Goal: Task Accomplishment & Management: Use online tool/utility

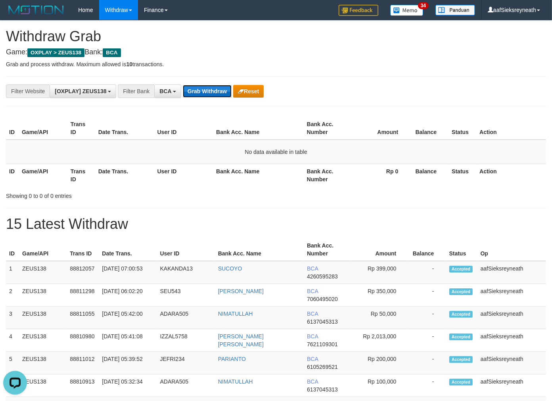
click at [218, 85] on button "Grab Withdraw" at bounding box center [207, 91] width 49 height 13
click at [216, 85] on button "Grab Withdraw" at bounding box center [207, 91] width 49 height 13
click at [216, 86] on button "Grab Withdraw" at bounding box center [207, 91] width 49 height 13
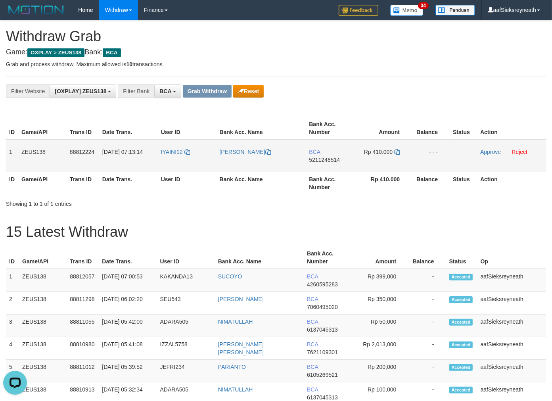
click at [165, 165] on td "IYAINI12" at bounding box center [187, 156] width 59 height 33
copy link "IYAINI12"
click at [165, 165] on td "IYAINI12" at bounding box center [187, 156] width 59 height 33
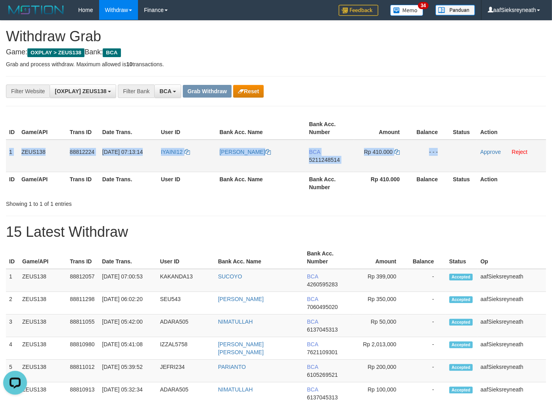
copy tr "1 ZEUS138 88812224 30/09/2025 07:13:14 IYAINI12 HERNAWAN WICAKSONO BCA 52112485…"
drag, startPoint x: 6, startPoint y: 151, endPoint x: 507, endPoint y: 147, distance: 501.6
click at [507, 147] on tr "1 ZEUS138 88812224 30/09/2025 07:13:14 IYAINI12 HERNAWAN WICAKSONO BCA 52112485…" at bounding box center [276, 156] width 540 height 33
click at [319, 161] on span "5211248514" at bounding box center [324, 160] width 31 height 6
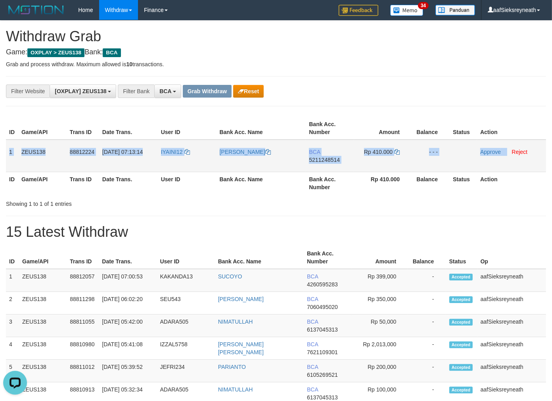
copy tr "1 ZEUS138 88812224 30/09/2025 07:13:14 IYAINI12 HERNAWAN WICAKSONO BCA 52112485…"
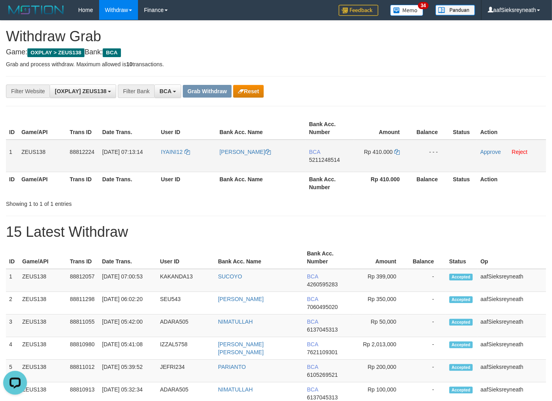
click at [318, 160] on span "5211248514" at bounding box center [324, 160] width 31 height 6
click at [334, 158] on span "5211248514" at bounding box center [324, 160] width 31 height 6
drag, startPoint x: 399, startPoint y: 151, endPoint x: 404, endPoint y: 151, distance: 5.2
click at [399, 151] on icon at bounding box center [397, 152] width 6 height 6
click at [490, 149] on link "Approve" at bounding box center [490, 152] width 21 height 6
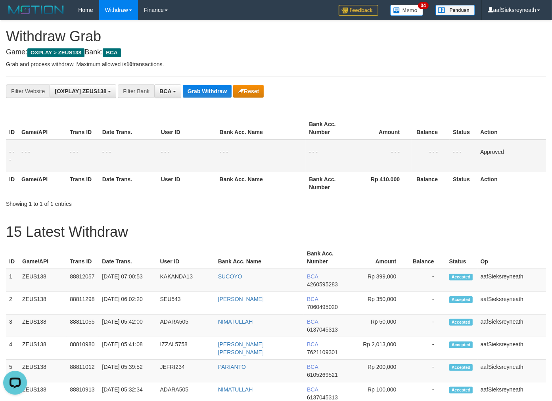
click at [197, 99] on div "**********" at bounding box center [276, 91] width 540 height 30
click at [201, 92] on button "Grab Withdraw" at bounding box center [207, 91] width 49 height 13
click at [183, 85] on button "Grab Withdraw" at bounding box center [207, 91] width 49 height 13
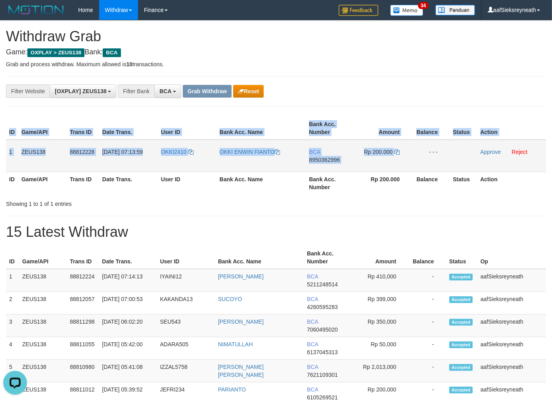
drag, startPoint x: 5, startPoint y: 154, endPoint x: 428, endPoint y: 164, distance: 423.2
click at [428, 164] on div "ID Game/API Trans ID Date Trans. User ID Bank Acc. Name Bank Acc. Number Amount…" at bounding box center [276, 156] width 552 height 82
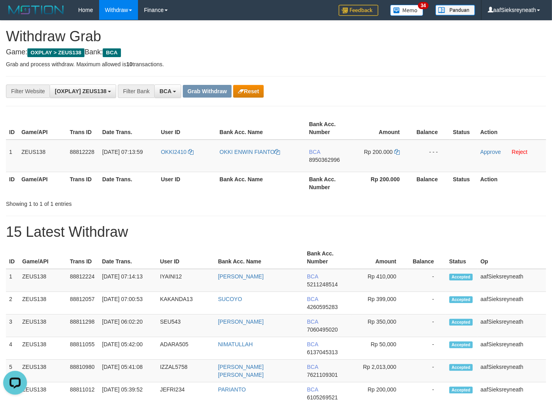
click at [11, 151] on td "1" at bounding box center [12, 156] width 12 height 33
copy tr "1 ZEUS138"
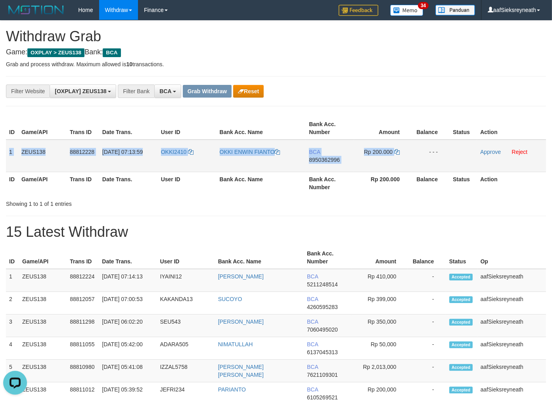
copy tr "1 ZEUS138 88812228 30/09/2025 07:13:59 OKKI2410 OKKI ENWIN FIANTO BCA 895036299…"
drag, startPoint x: 10, startPoint y: 149, endPoint x: 540, endPoint y: 159, distance: 530.2
click at [540, 159] on tr "1 ZEUS138 88812228 30/09/2025 07:13:59 OKKI2410 OKKI ENWIN FIANTO BCA 895036299…" at bounding box center [276, 156] width 540 height 33
click at [171, 160] on td "OKKI2410" at bounding box center [187, 156] width 59 height 33
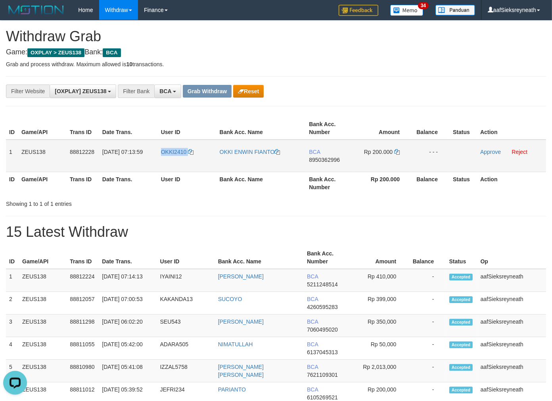
click at [171, 160] on td "OKKI2410" at bounding box center [187, 156] width 59 height 33
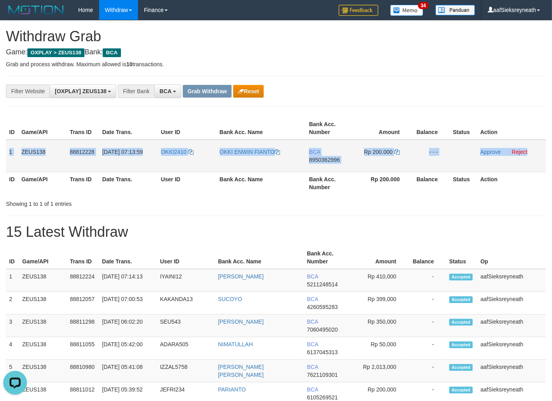
copy tr "1 ZEUS138 88812228 30/09/2025 07:13:59 OKKI2410 OKKI ENWIN FIANTO BCA 895036299…"
drag, startPoint x: 9, startPoint y: 147, endPoint x: 534, endPoint y: 154, distance: 525.8
click at [534, 154] on tr "1 ZEUS138 88812228 30/09/2025 07:13:59 OKKI2410 OKKI ENWIN FIANTO BCA 895036299…" at bounding box center [276, 156] width 540 height 33
click at [316, 157] on span "8950362996" at bounding box center [324, 160] width 31 height 6
copy tr "1 ZEUS138 88812228 30/09/2025 07:13:59 OKKI2410 OKKI ENWIN FIANTO BCA 895036299…"
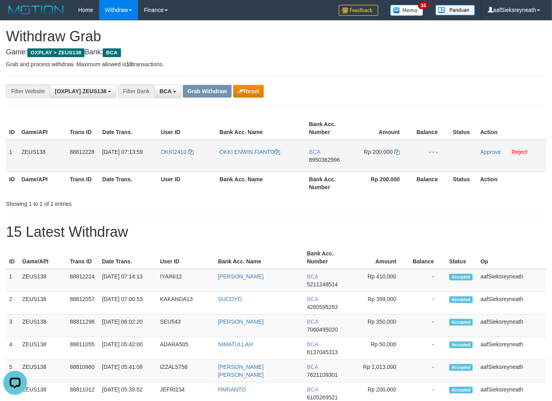
click at [335, 159] on span "8950362996" at bounding box center [324, 160] width 31 height 6
click at [328, 157] on span "8950362996" at bounding box center [324, 160] width 31 height 6
click at [331, 160] on span "8950362996" at bounding box center [324, 160] width 31 height 6
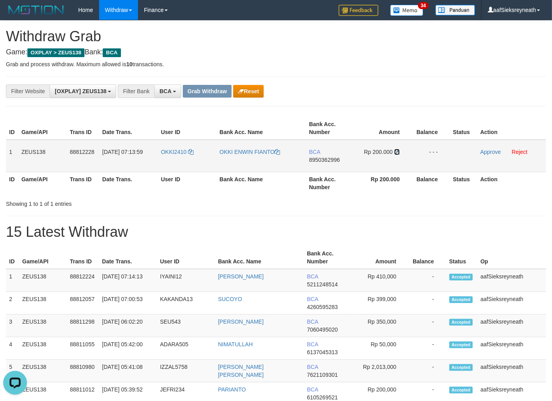
click at [396, 151] on icon at bounding box center [397, 152] width 6 height 6
click at [494, 147] on td "Approve Reject" at bounding box center [511, 156] width 69 height 33
click at [492, 149] on link "Approve" at bounding box center [490, 152] width 21 height 6
click at [211, 96] on button "Grab Withdraw" at bounding box center [207, 91] width 49 height 13
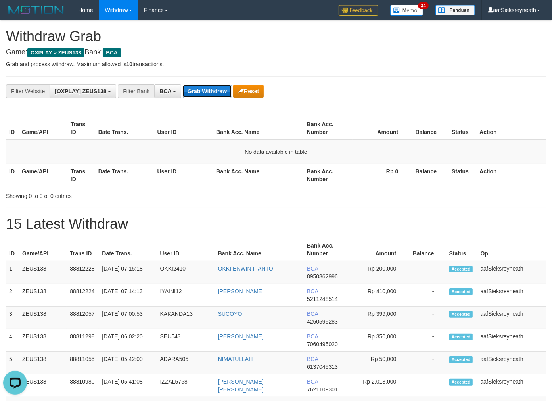
click at [199, 91] on button "Grab Withdraw" at bounding box center [207, 91] width 49 height 13
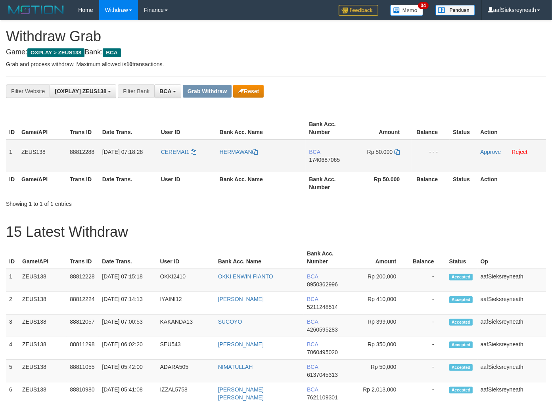
click at [166, 165] on td "CEREMAI1" at bounding box center [187, 156] width 59 height 33
copy link "CEREMAI1"
click at [166, 165] on td "CEREMAI1" at bounding box center [187, 156] width 59 height 33
copy link "CEREMAI1"
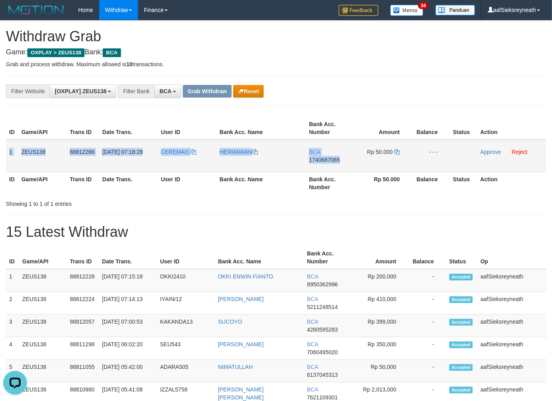
copy tr "1 ZEUS138 88812288 30/09/2025 07:18:28 CEREMAI1 HERMAWAN BCA 1740687065"
copy tr "1 ZEUS138 88812288 30/09/2025 07:18:28 CEREMAI1 HERMAWAN BCA 1740687065 Rp 50.0…"
drag, startPoint x: 8, startPoint y: 155, endPoint x: 557, endPoint y: 144, distance: 548.4
click at [531, 145] on tr "1 ZEUS138 88812288 30/09/2025 07:18:28 CEREMAI1 HERMAWAN BCA 1740687065 Rp 50.0…" at bounding box center [276, 156] width 540 height 33
click at [335, 159] on span "1740687065" at bounding box center [324, 160] width 31 height 6
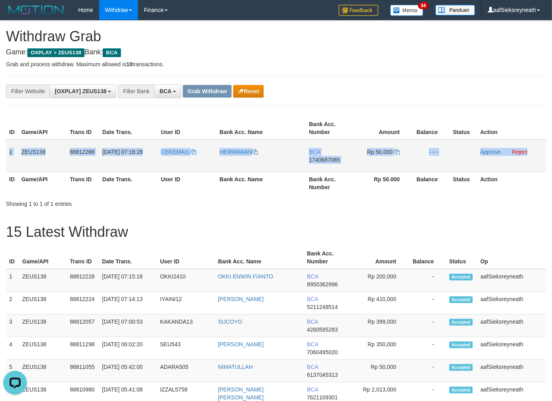
copy tr "1 ZEUS138 88812288 30/09/2025 07:18:28 CEREMAI1 HERMAWAN BCA 1740687065 Rp 50.0…"
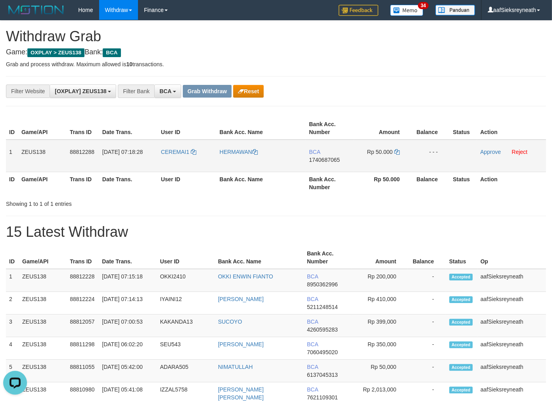
click at [328, 161] on span "1740687065" at bounding box center [324, 160] width 31 height 6
click at [329, 158] on span "1740687065" at bounding box center [324, 160] width 31 height 6
click at [398, 151] on icon at bounding box center [397, 152] width 6 height 6
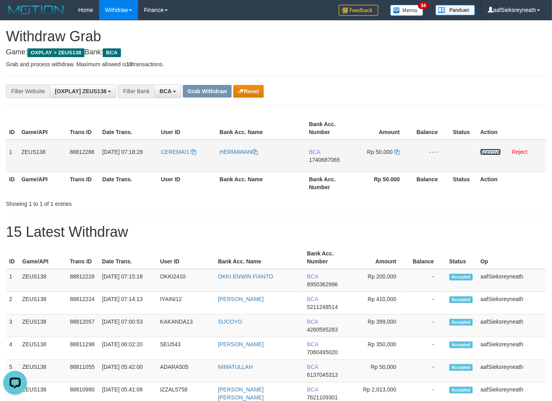
drag, startPoint x: 495, startPoint y: 153, endPoint x: 369, endPoint y: 145, distance: 125.9
click at [495, 153] on link "Approve" at bounding box center [490, 152] width 21 height 6
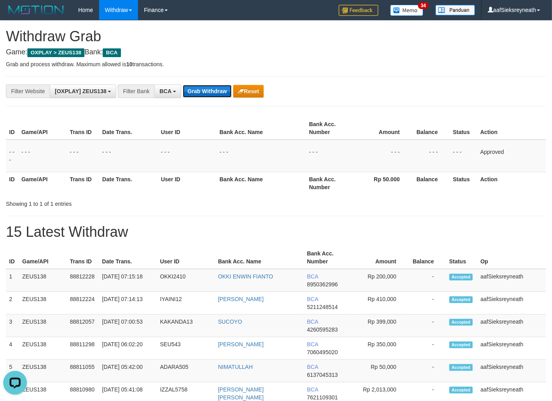
click at [197, 94] on button "Grab Withdraw" at bounding box center [207, 91] width 49 height 13
click at [183, 85] on button "Grab Withdraw" at bounding box center [207, 91] width 49 height 13
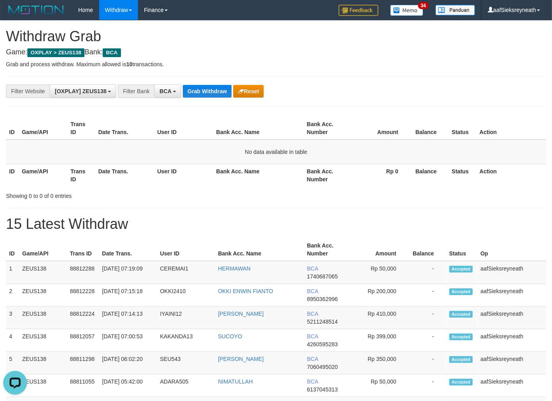
click at [215, 81] on div "**********" at bounding box center [276, 91] width 540 height 30
click at [220, 94] on button "Grab Withdraw" at bounding box center [207, 91] width 49 height 13
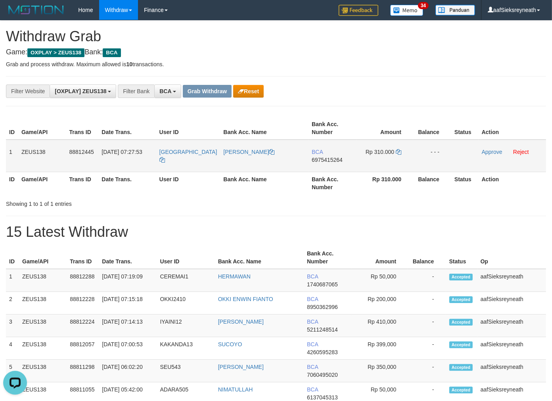
click at [178, 165] on td "[GEOGRAPHIC_DATA]" at bounding box center [188, 156] width 64 height 33
copy span "[GEOGRAPHIC_DATA]"
drag, startPoint x: 178, startPoint y: 165, endPoint x: 251, endPoint y: 156, distance: 73.5
click at [178, 165] on td "[GEOGRAPHIC_DATA]" at bounding box center [188, 156] width 64 height 33
copy tr "1 ZEUS138 88812445 [DATE] 07:27:53 [GEOGRAPHIC_DATA] [PERSON_NAME] BCA 69754152…"
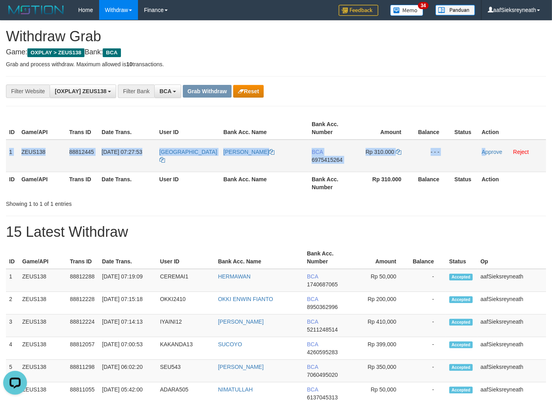
copy tr "1 ZEUS138 88812445 [DATE] 07:27:53 [GEOGRAPHIC_DATA] [PERSON_NAME] BCA 69754152…"
drag, startPoint x: 10, startPoint y: 148, endPoint x: 485, endPoint y: 144, distance: 475.8
click at [485, 144] on tr "1 ZEUS138 88812445 [DATE] 07:27:53 [GEOGRAPHIC_DATA] [PERSON_NAME] BCA 69754152…" at bounding box center [276, 156] width 540 height 33
click at [326, 157] on span "6975415264" at bounding box center [327, 160] width 31 height 6
copy tr "1 ZEUS138 88812445 [DATE] 07:27:53 [GEOGRAPHIC_DATA] [PERSON_NAME] BCA 69754152…"
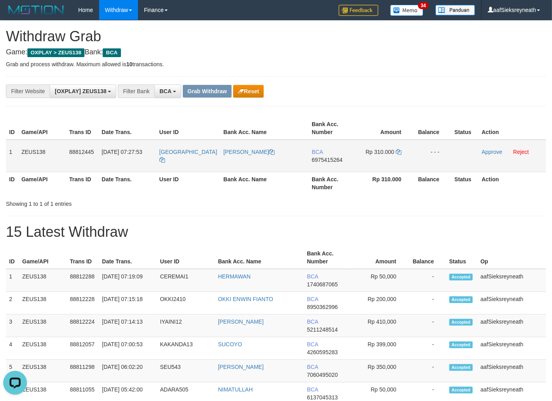
click at [336, 158] on span "6975415264" at bounding box center [327, 160] width 31 height 6
click at [335, 160] on span "6975415264" at bounding box center [327, 160] width 31 height 6
click at [398, 153] on icon at bounding box center [399, 152] width 6 height 6
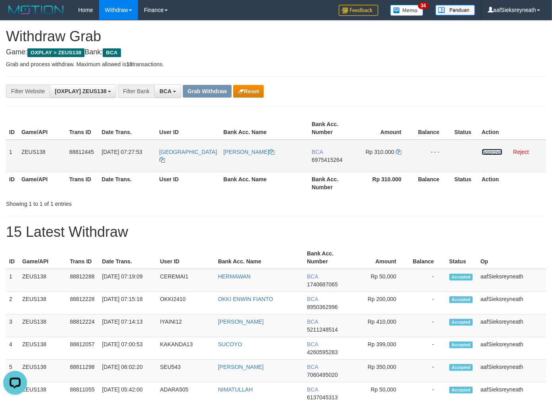
click at [485, 149] on link "Approve" at bounding box center [492, 152] width 21 height 6
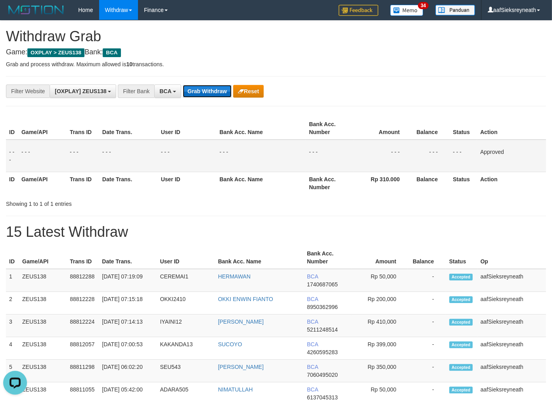
click at [203, 94] on button "Grab Withdraw" at bounding box center [207, 91] width 49 height 13
click at [183, 85] on button "Grab Withdraw" at bounding box center [207, 91] width 49 height 13
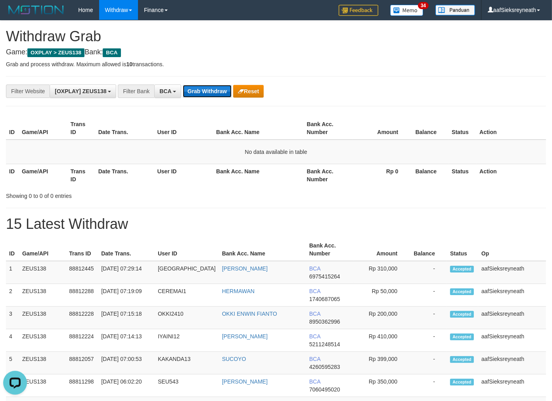
click at [195, 95] on button "Grab Withdraw" at bounding box center [207, 91] width 49 height 13
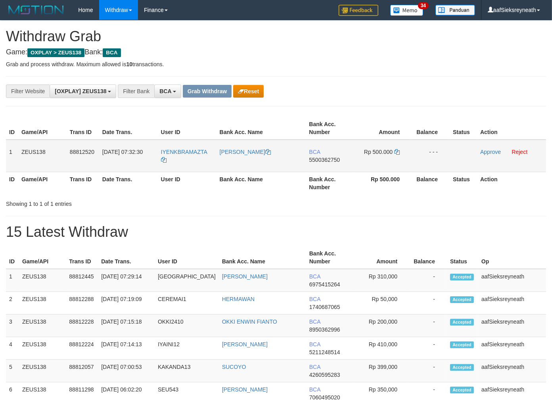
click at [181, 162] on td "IYENKBRAMAZTA" at bounding box center [187, 156] width 59 height 33
copy tr "IYENKBRAMAZTA"
click at [181, 162] on td "IYENKBRAMAZTA" at bounding box center [187, 156] width 59 height 33
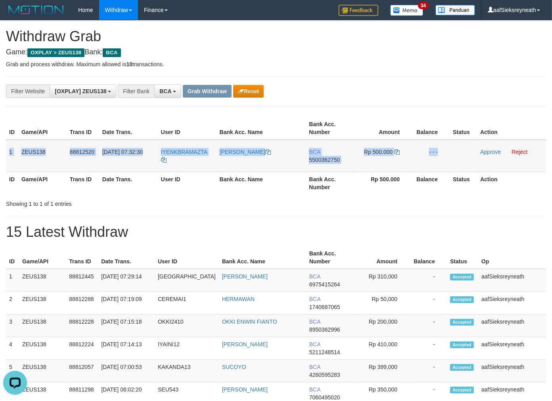
copy tr "1 ZEUS138 88812520 [DATE] 07:32:30 IYENKBRAMAZTA [PERSON_NAME] PRATAMA BCA 5500…"
drag, startPoint x: 13, startPoint y: 149, endPoint x: 512, endPoint y: 127, distance: 498.9
click at [477, 149] on tr "1 ZEUS138 88812520 [DATE] 07:32:30 IYENKBRAMAZTA [PERSON_NAME] PRATAMA BCA 5500…" at bounding box center [276, 156] width 540 height 33
copy tr "1 ZEUS138 88812520 [DATE] 07:32:30 IYENKBRAMAZTA [PERSON_NAME] PRATAMA BCA 5500…"
click at [328, 158] on span "5500362750" at bounding box center [324, 160] width 31 height 6
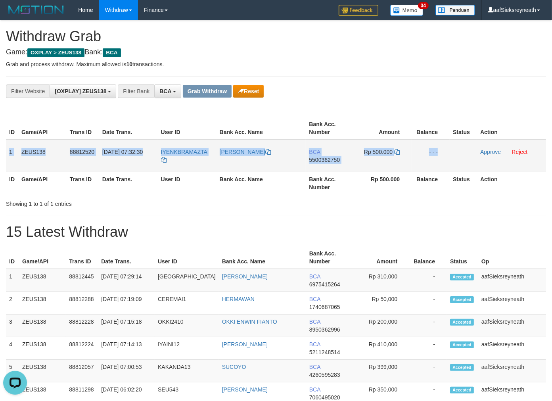
copy tr "1 ZEUS138 88812520 30/09/2025 07:32:30 IYENKBRAMAZTA RENDY PRATAMA BCA 55003627…"
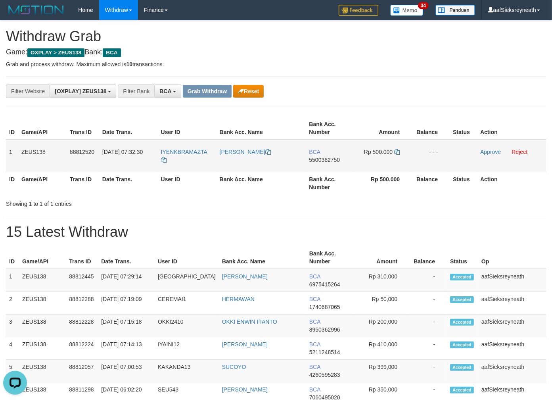
click at [336, 163] on td "BCA 5500362750" at bounding box center [330, 156] width 48 height 33
click at [328, 161] on span "5500362750" at bounding box center [324, 160] width 31 height 6
click at [331, 157] on span "5500362750" at bounding box center [324, 160] width 31 height 6
click at [397, 152] on icon at bounding box center [397, 152] width 6 height 6
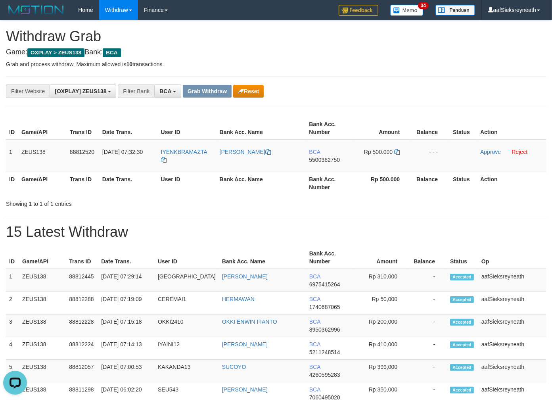
click at [335, 205] on div "Showing 1 to 1 of 1 entries" at bounding box center [276, 202] width 552 height 11
click at [491, 151] on link "Approve" at bounding box center [490, 152] width 21 height 6
click at [205, 93] on button "Grab Withdraw" at bounding box center [207, 91] width 49 height 13
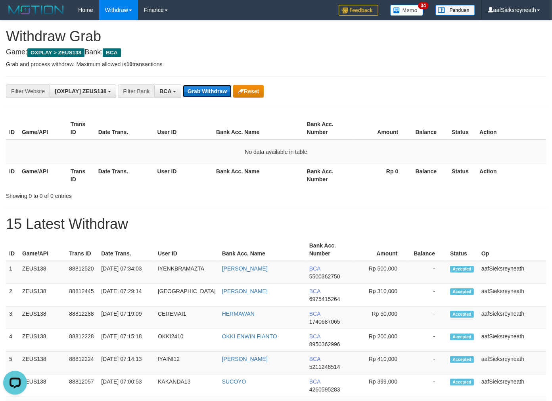
click at [208, 86] on button "Grab Withdraw" at bounding box center [207, 91] width 49 height 13
click at [203, 86] on button "Grab Withdraw" at bounding box center [207, 91] width 49 height 13
click at [201, 86] on button "Grab Withdraw" at bounding box center [207, 91] width 49 height 13
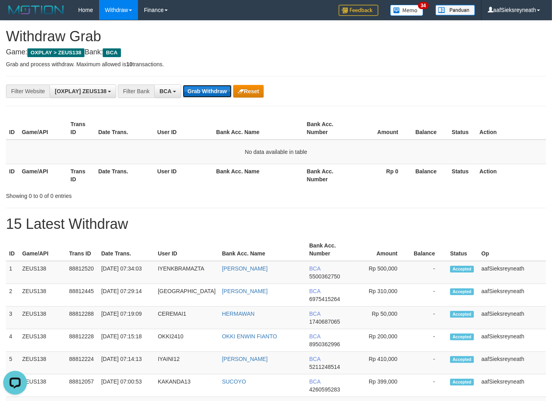
click at [201, 86] on button "Grab Withdraw" at bounding box center [207, 91] width 49 height 13
click at [200, 86] on button "Grab Withdraw" at bounding box center [207, 91] width 49 height 13
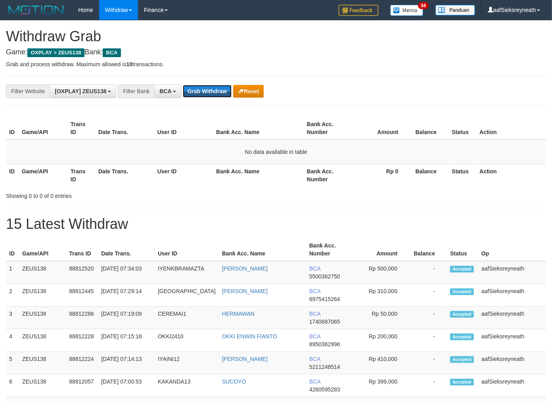
click at [199, 86] on button "Grab Withdraw" at bounding box center [207, 91] width 49 height 13
click at [202, 98] on div "**********" at bounding box center [276, 91] width 540 height 30
click at [201, 97] on button "Grab Withdraw" at bounding box center [207, 91] width 49 height 13
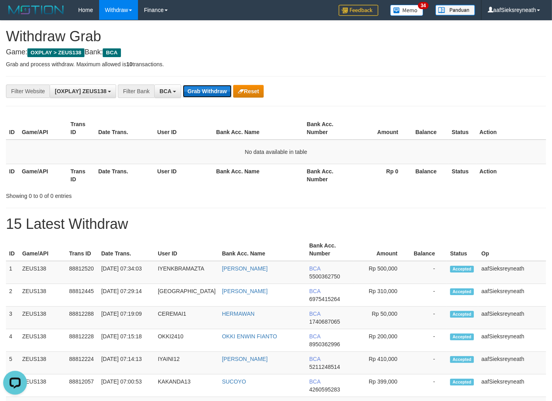
click at [213, 97] on button "Grab Withdraw" at bounding box center [207, 91] width 49 height 13
click at [212, 92] on button "Grab Withdraw" at bounding box center [207, 91] width 49 height 13
click at [208, 89] on button "Grab Withdraw" at bounding box center [207, 91] width 49 height 13
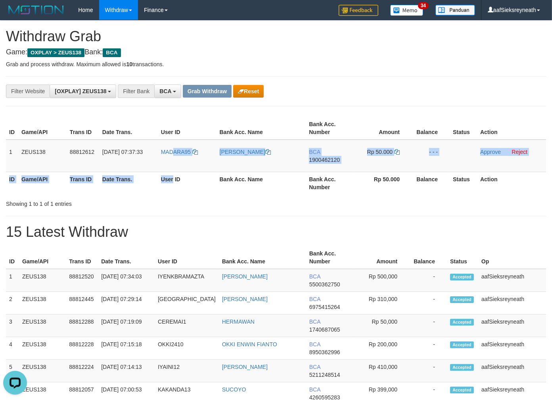
click at [173, 172] on table "ID Game/API Trans ID Date Trans. User ID Bank Acc. Name Bank Acc. Number Amount…" at bounding box center [276, 155] width 540 height 77
click at [173, 164] on td "MADARA95" at bounding box center [187, 156] width 59 height 33
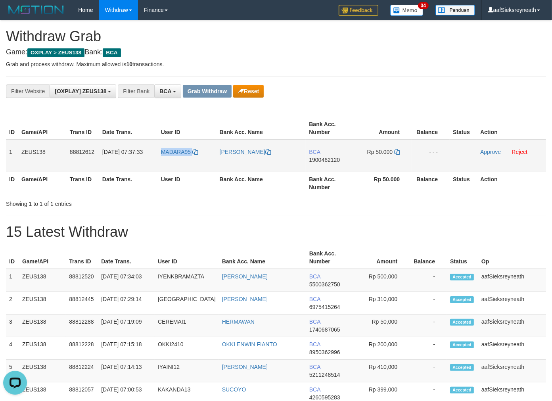
click at [173, 164] on td "MADARA95" at bounding box center [187, 156] width 59 height 33
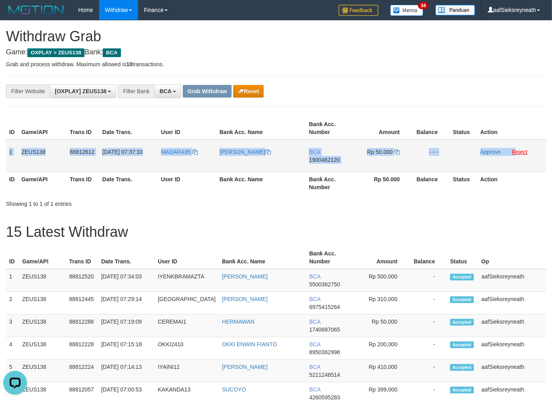
copy tr "1 ZEUS138 88812612 [DATE] 07:37:33 MADARA95 [PERSON_NAME] BCA 1900462120 Rp 50.…"
drag, startPoint x: 8, startPoint y: 149, endPoint x: 517, endPoint y: 149, distance: 509.1
click at [517, 149] on tr "1 ZEUS138 88812612 [DATE] 07:37:33 [GEOGRAPHIC_DATA] [PERSON_NAME] BCA 19004621…" at bounding box center [276, 156] width 540 height 33
click at [323, 159] on span "1900462120" at bounding box center [324, 160] width 31 height 6
copy tr "1 ZEUS138 88812612 [DATE] 07:37:33 MADARA95 [PERSON_NAME] BCA 1900462120 Rp 50.…"
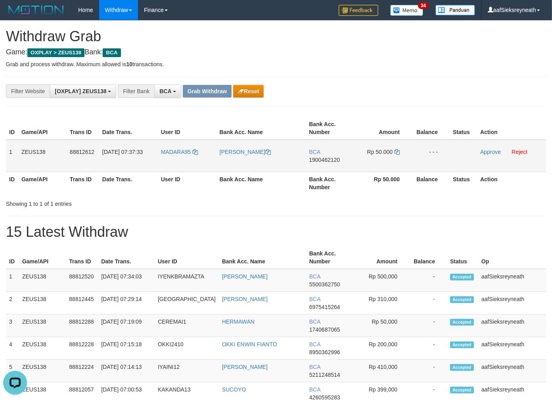
click at [322, 159] on span "1900462120" at bounding box center [324, 160] width 31 height 6
click at [332, 159] on span "1900462120" at bounding box center [324, 160] width 31 height 6
click at [397, 151] on icon at bounding box center [397, 152] width 6 height 6
click at [485, 150] on link "Approve" at bounding box center [490, 152] width 21 height 6
click at [217, 89] on button "Grab Withdraw" at bounding box center [207, 91] width 49 height 13
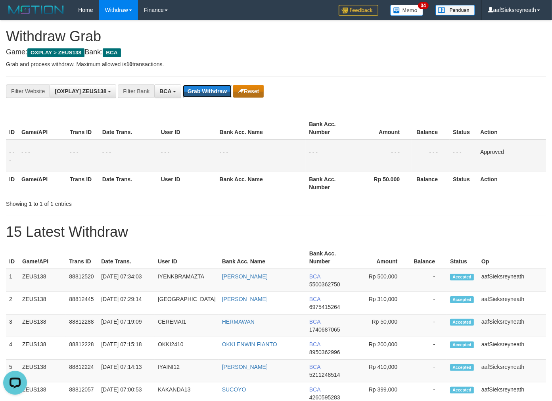
click at [183, 85] on button "Grab Withdraw" at bounding box center [207, 91] width 49 height 13
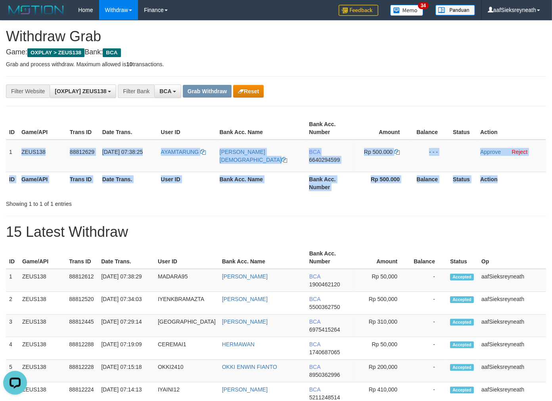
copy table "ZEUS138 88812629 [DATE] 07:38:25 AYAMTARUNG RUBBY AGUSTIANTO BCA 6640294599 Rp …"
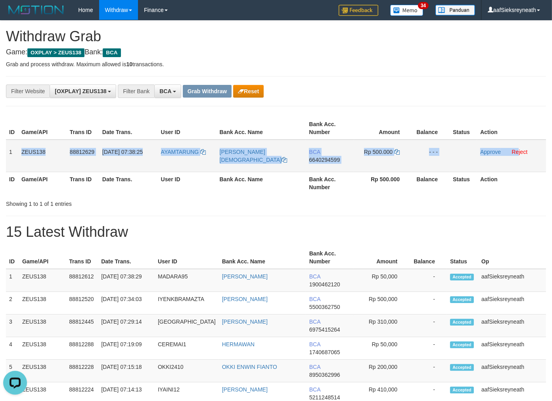
copy tr "ZEUS138 88812629 [DATE] 07:38:25 AYAMTARUNG [PERSON_NAME] BCA 6640294599 Rp 500…"
drag, startPoint x: 11, startPoint y: 147, endPoint x: 517, endPoint y: 161, distance: 506.5
click at [517, 161] on tr "1 ZEUS138 88812629 [DATE] 07:38:25 AYAMTARUNG [PERSON_NAME][DEMOGRAPHIC_DATA] B…" at bounding box center [276, 156] width 540 height 33
click at [181, 155] on td "AYAMTARUNG" at bounding box center [187, 156] width 59 height 33
click at [184, 164] on td "AYAMTARUNG" at bounding box center [187, 156] width 59 height 33
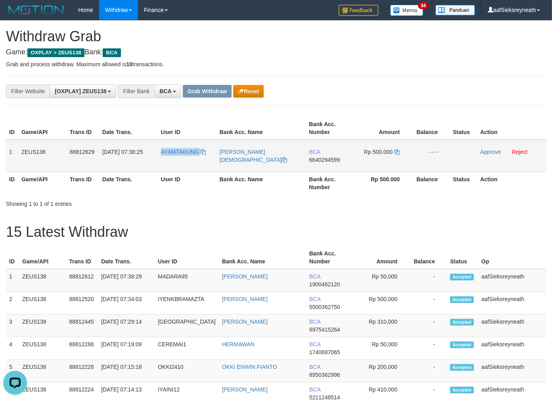
click at [184, 164] on td "AYAMTARUNG" at bounding box center [187, 156] width 59 height 33
click at [317, 158] on span "6640294599" at bounding box center [324, 160] width 31 height 6
click at [331, 157] on span "6640294599" at bounding box center [324, 160] width 31 height 6
click at [331, 159] on span "6640294599" at bounding box center [324, 160] width 31 height 6
click at [395, 152] on icon at bounding box center [397, 152] width 6 height 6
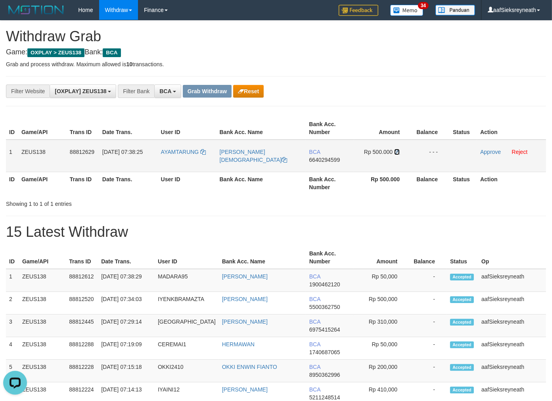
click at [395, 152] on icon at bounding box center [397, 152] width 6 height 6
drag, startPoint x: 488, startPoint y: 153, endPoint x: 253, endPoint y: 116, distance: 237.6
click at [488, 153] on link "Approve" at bounding box center [490, 152] width 21 height 6
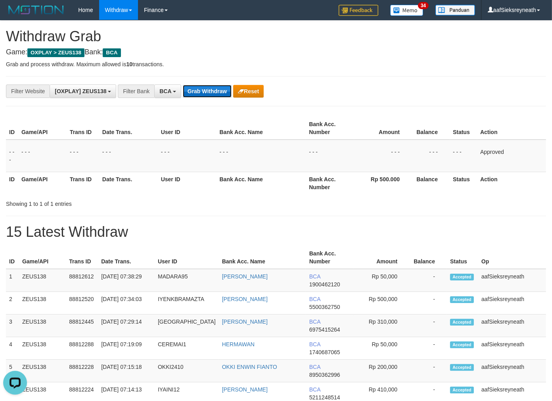
click at [193, 87] on button "Grab Withdraw" at bounding box center [207, 91] width 49 height 13
click at [183, 85] on button "Grab Withdraw" at bounding box center [207, 91] width 49 height 13
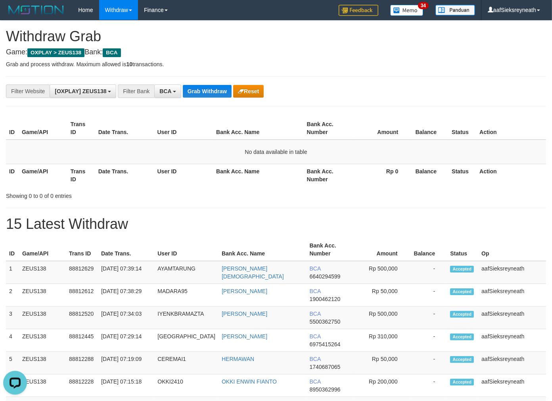
drag, startPoint x: 284, startPoint y: 124, endPoint x: 131, endPoint y: 137, distance: 153.6
click at [266, 140] on table "ID Game/API Trans ID Date Trans. User ID Bank Acc. Name Bank Acc. Number Amount…" at bounding box center [276, 151] width 540 height 69
click at [197, 90] on button "Grab Withdraw" at bounding box center [207, 91] width 49 height 13
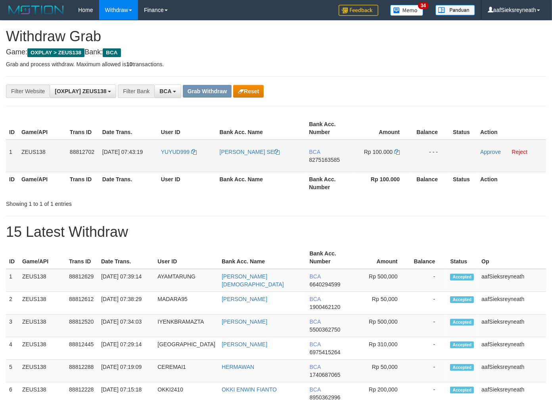
click at [188, 162] on td "YUYUD999" at bounding box center [187, 156] width 59 height 33
copy link "YUYUD999"
click at [188, 163] on td "YUYUD999" at bounding box center [187, 156] width 59 height 33
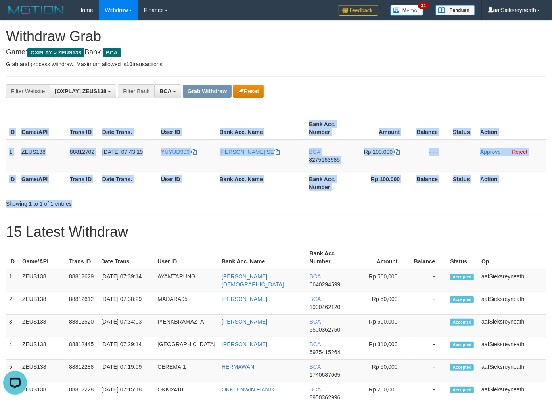
drag, startPoint x: 5, startPoint y: 151, endPoint x: 220, endPoint y: 232, distance: 230.1
click at [224, 200] on div "ID Game/API Trans ID Date Trans. User ID Bank Acc. Name Bank Acc. Number Amount…" at bounding box center [276, 161] width 540 height 94
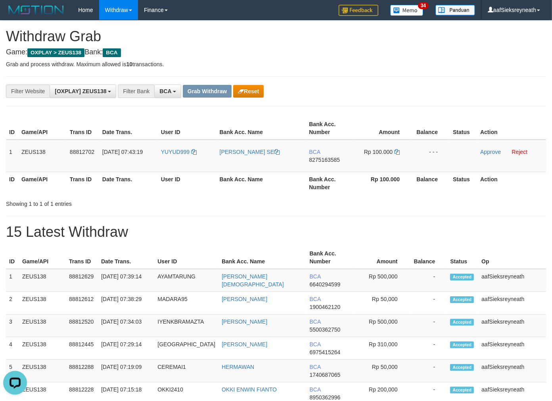
drag, startPoint x: 171, startPoint y: 283, endPoint x: 91, endPoint y: 180, distance: 130.5
click at [171, 283] on td "AYAMTARUNG" at bounding box center [186, 280] width 64 height 23
copy tr "1 ZEUS138 88812702 30/09/2025 07:43:19 YUYUD999 IRWAN WAHYUDI SE BCA 8275163585…"
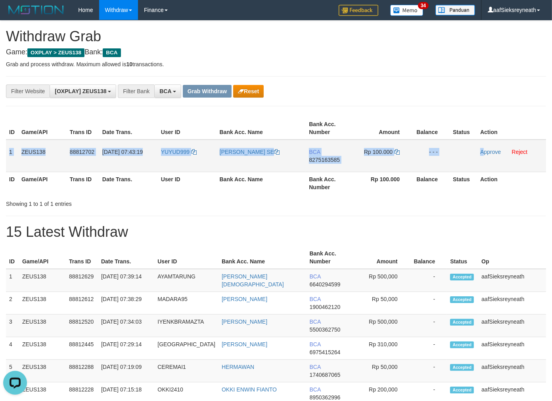
copy tr "1 ZEUS138 88812702 30/09/2025 07:43:19 YUYUD999 IRWAN WAHYUDI SE BCA 8275163585…"
drag, startPoint x: 10, startPoint y: 149, endPoint x: 483, endPoint y: 156, distance: 472.6
click at [483, 156] on tr "1 ZEUS138 88812702 30/09/2025 07:43:19 YUYUD999 IRWAN WAHYUDI SE BCA 8275163585…" at bounding box center [276, 156] width 540 height 33
click at [324, 160] on span "8275163585" at bounding box center [324, 160] width 31 height 6
copy tr "1 ZEUS138 88812702 30/09/2025 07:43:19 YUYUD999 IRWAN WAHYUDI SE BCA 8275163585…"
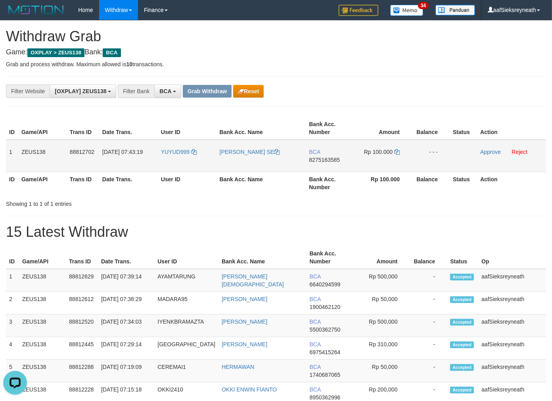
click at [331, 155] on td "BCA 8275163585" at bounding box center [330, 156] width 48 height 33
click at [331, 157] on span "8275163585" at bounding box center [324, 160] width 31 height 6
click at [333, 159] on span "8275163585" at bounding box center [324, 160] width 31 height 6
click at [398, 151] on icon at bounding box center [397, 152] width 6 height 6
click at [496, 149] on link "Approve" at bounding box center [490, 152] width 21 height 6
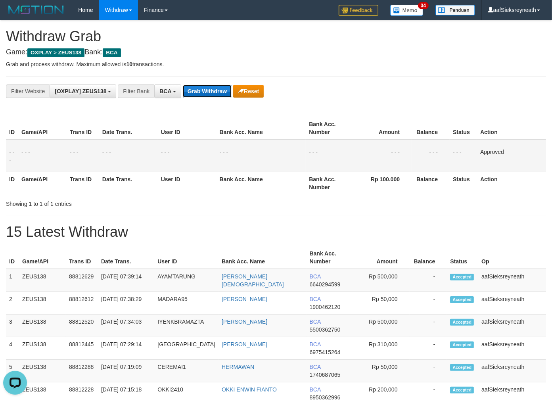
click at [195, 92] on button "Grab Withdraw" at bounding box center [207, 91] width 49 height 13
click at [183, 85] on button "Grab Withdraw" at bounding box center [207, 91] width 49 height 13
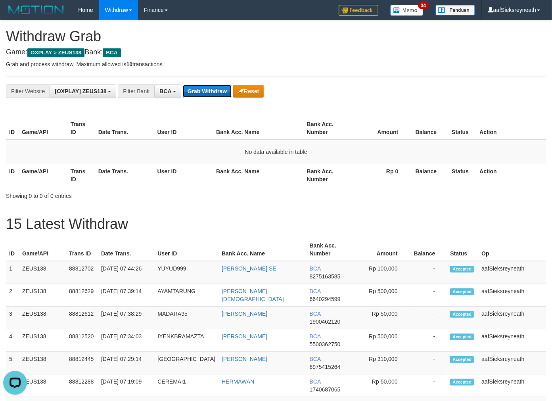
click at [201, 96] on button "Grab Withdraw" at bounding box center [207, 91] width 49 height 13
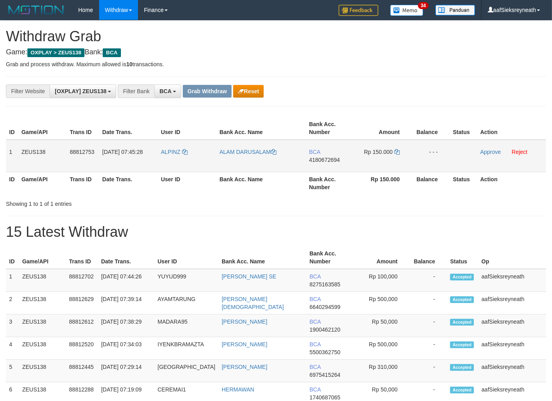
click at [176, 159] on td "ALPINZ" at bounding box center [187, 156] width 59 height 33
copy link "ALPINZ"
click at [176, 159] on td "ALPINZ" at bounding box center [187, 156] width 59 height 33
copy link "ALPINZ"
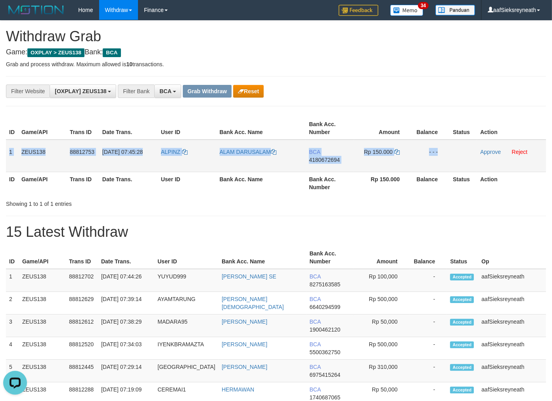
copy tr "1 ZEUS138 88812753 [DATE] 07:45:28 [GEOGRAPHIC_DATA] 4180672694 Rp 150.000 - - -"
drag, startPoint x: 9, startPoint y: 147, endPoint x: 519, endPoint y: 159, distance: 509.6
click at [519, 159] on tr "1 ZEUS138 88812753 [DATE] 07:45:28 [GEOGRAPHIC_DATA] ALAM [GEOGRAPHIC_DATA] BCA…" at bounding box center [276, 156] width 540 height 33
copy tr "1 ZEUS138 88812753 [DATE] 07:45:28 [GEOGRAPHIC_DATA] 4180672694 Rp 150.000 - - …"
click at [331, 157] on span "4180672694" at bounding box center [324, 160] width 31 height 6
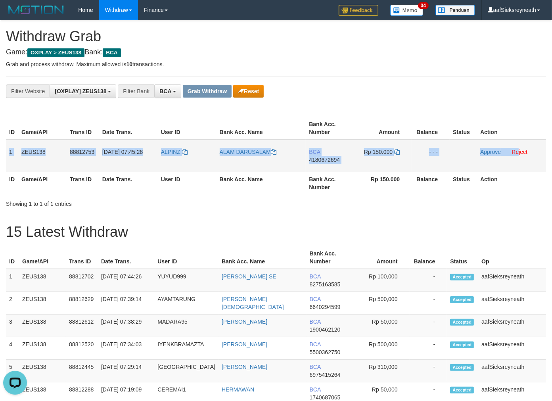
copy tr "1 ZEUS138 88812753 [DATE] 07:45:28 [GEOGRAPHIC_DATA] 4180672694 Rp 150.000 - - …"
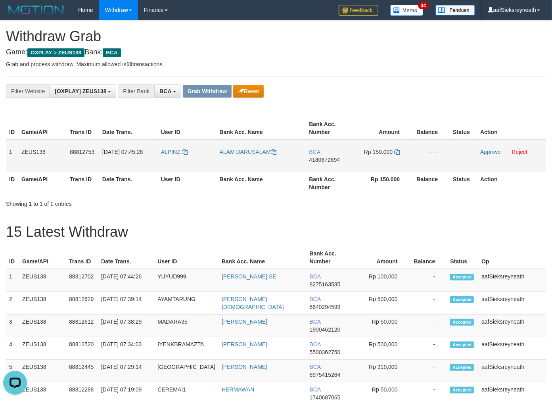
click at [331, 160] on span "4180672694" at bounding box center [324, 160] width 31 height 6
click at [397, 151] on icon at bounding box center [397, 152] width 6 height 6
click at [490, 153] on link "Approve" at bounding box center [490, 152] width 21 height 6
click at [218, 97] on button "Grab Withdraw" at bounding box center [207, 91] width 49 height 13
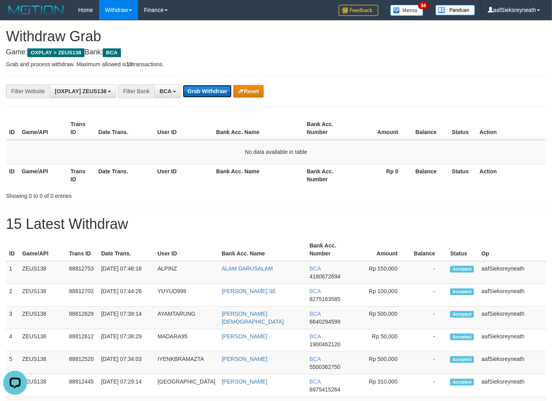
click at [227, 90] on button "Grab Withdraw" at bounding box center [207, 91] width 49 height 13
click at [307, 152] on td "No data available in table" at bounding box center [276, 152] width 540 height 25
click at [191, 96] on button "Grab Withdraw" at bounding box center [207, 91] width 49 height 13
drag, startPoint x: 308, startPoint y: 142, endPoint x: 232, endPoint y: 109, distance: 83.0
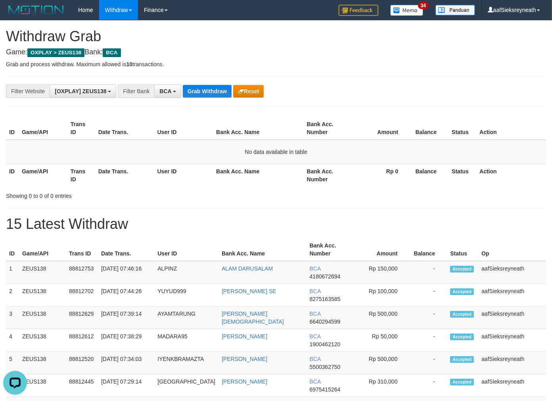
click at [303, 142] on td "No data available in table" at bounding box center [276, 152] width 540 height 25
click at [199, 90] on button "Grab Withdraw" at bounding box center [207, 91] width 49 height 13
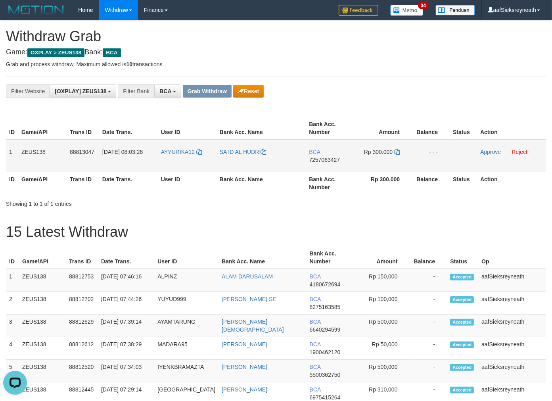
click at [164, 161] on td "AYYURIKA12" at bounding box center [187, 156] width 59 height 33
copy link "AYYURIKA12"
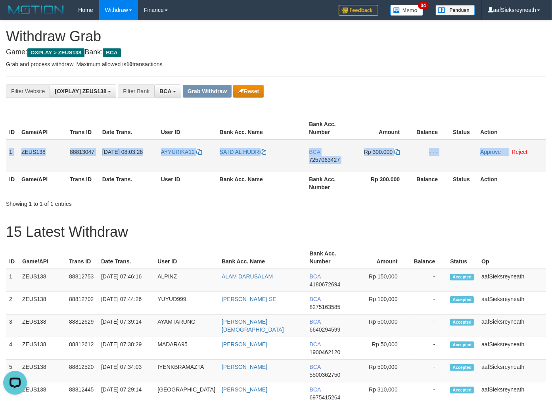
copy tr "1 ZEUS138 88813047 [DATE] 08:03:28 AYYURIKA12 SA ID AL HUDRI BCA 7257063427 Rp …"
drag, startPoint x: 6, startPoint y: 149, endPoint x: 523, endPoint y: 155, distance: 516.7
click at [523, 155] on tr "1 ZEUS138 88813047 [DATE] 08:03:28 AYYURIKA12 SA ID AL HUDRI BCA 7257063427 Rp …" at bounding box center [276, 156] width 540 height 33
copy tr "1 ZEUS138 88813047 [DATE] 08:03:28 AYYURIKA12 SA ID AL HUDRI BCA 7257063427 Rp …"
click at [323, 160] on span "7257063427" at bounding box center [324, 160] width 31 height 6
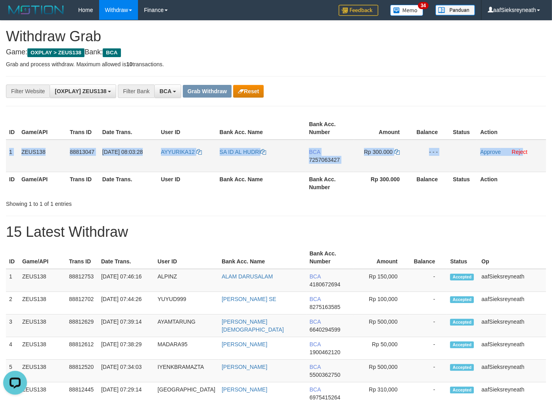
copy tr "1 ZEUS138 88813047 [DATE] 08:03:28 AYYURIKA12 SA ID AL HUDRI BCA 7257063427 Rp …"
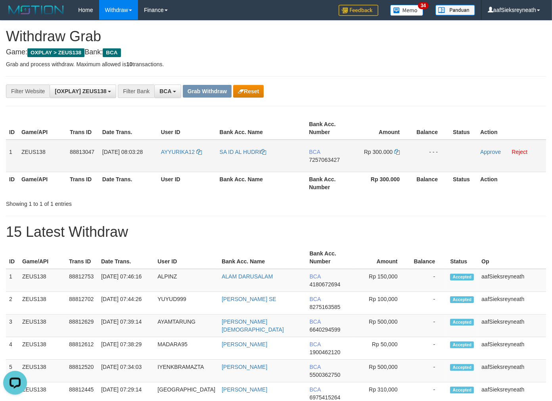
click at [338, 159] on span "7257063427" at bounding box center [324, 160] width 31 height 6
click at [327, 158] on span "7257063427" at bounding box center [324, 160] width 31 height 6
drag, startPoint x: 397, startPoint y: 152, endPoint x: 445, endPoint y: 155, distance: 48.1
click at [398, 152] on icon at bounding box center [397, 152] width 6 height 6
click at [492, 152] on link "Approve" at bounding box center [490, 152] width 21 height 6
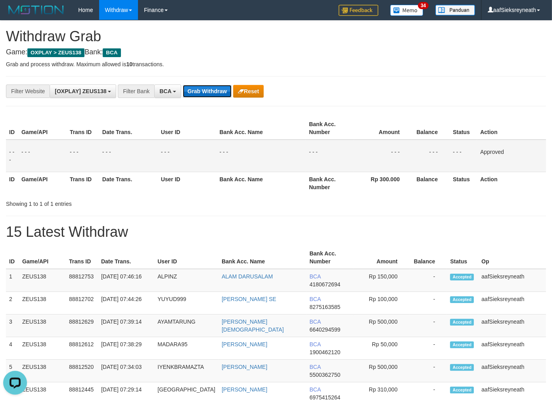
click at [201, 88] on button "Grab Withdraw" at bounding box center [207, 91] width 49 height 13
click at [183, 85] on button "Grab Withdraw" at bounding box center [207, 91] width 49 height 13
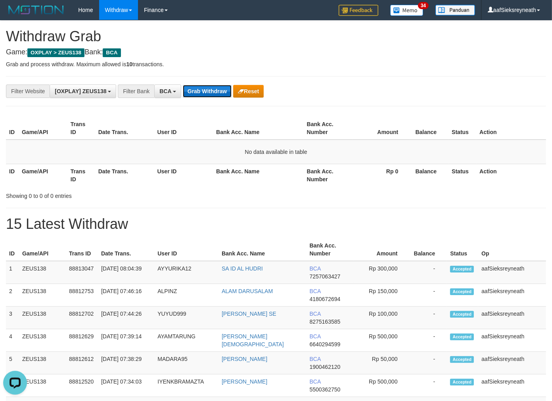
click at [209, 95] on button "Grab Withdraw" at bounding box center [207, 91] width 49 height 13
click at [183, 85] on button "Grab Withdraw" at bounding box center [207, 91] width 49 height 13
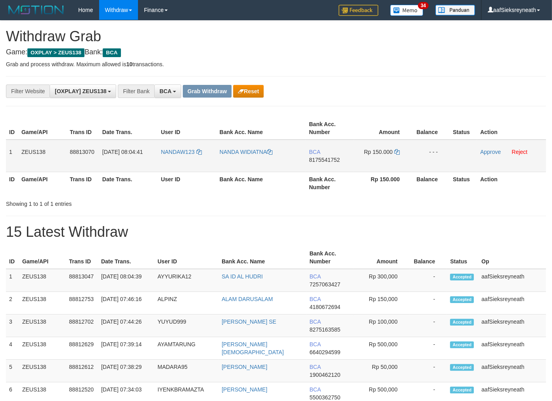
click at [186, 163] on td "NANDAW123" at bounding box center [187, 156] width 59 height 33
copy link "NANDAW123"
click at [186, 163] on td "NANDAW123" at bounding box center [187, 156] width 59 height 33
click at [301, 264] on th "Bank Acc. Name" at bounding box center [262, 257] width 88 height 23
click at [182, 161] on td "NANDAW123" at bounding box center [187, 156] width 59 height 33
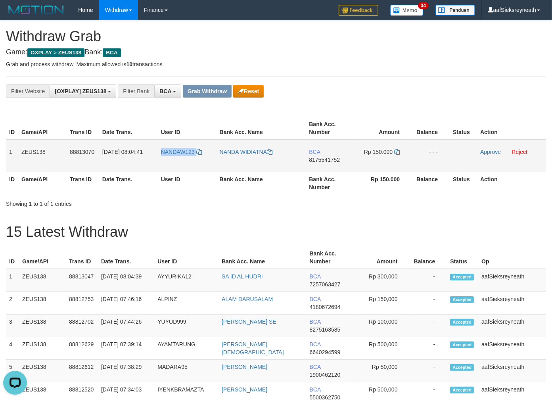
copy link "NANDAW123"
click at [182, 161] on td "NANDAW123" at bounding box center [187, 156] width 59 height 33
click at [316, 161] on span "8175541752" at bounding box center [324, 160] width 31 height 6
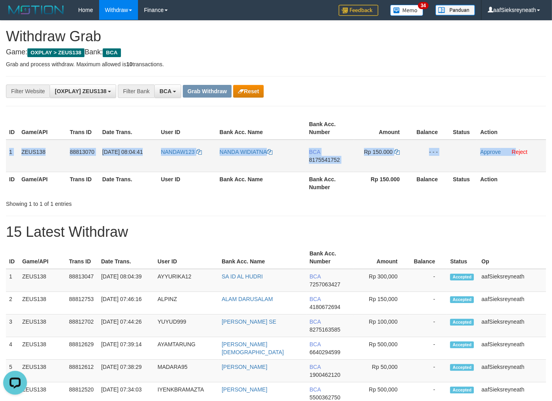
copy tr "1 ZEUS138 88813070 30/09/2025 08:04:41 NANDAW123 NANDA WIDIATNA BCA 8175541752 …"
drag, startPoint x: 7, startPoint y: 148, endPoint x: 514, endPoint y: 160, distance: 506.9
click at [514, 160] on tr "1 ZEUS138 88813070 30/09/2025 08:04:41 NANDAW123 NANDA WIDIATNA BCA 8175541752 …" at bounding box center [276, 156] width 540 height 33
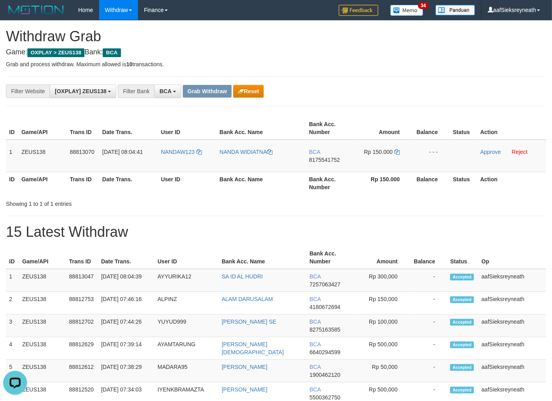
click at [339, 225] on h1 "15 Latest Withdraw" at bounding box center [276, 232] width 540 height 16
click at [329, 157] on span "8175541752" at bounding box center [324, 160] width 31 height 6
drag, startPoint x: 394, startPoint y: 149, endPoint x: 464, endPoint y: 171, distance: 74.0
click at [394, 149] on icon at bounding box center [397, 152] width 6 height 6
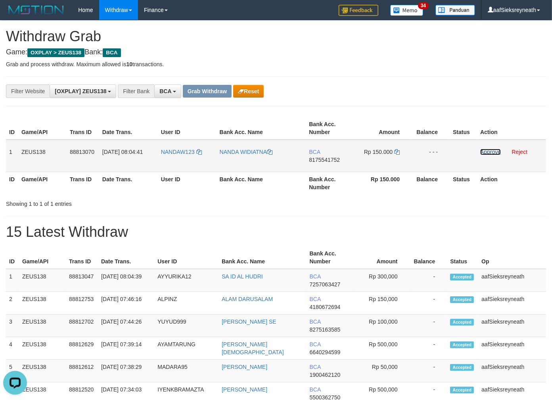
click at [494, 152] on link "Approve" at bounding box center [490, 152] width 21 height 6
drag, startPoint x: 224, startPoint y: 96, endPoint x: 395, endPoint y: 130, distance: 174.3
click at [224, 96] on button "Grab Withdraw" at bounding box center [207, 91] width 49 height 13
click at [183, 85] on button "Grab Withdraw" at bounding box center [207, 91] width 49 height 13
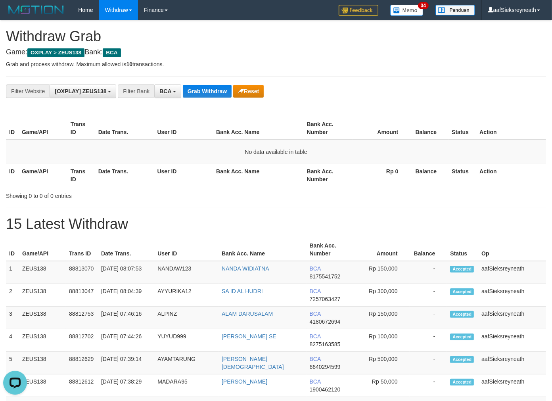
drag, startPoint x: 291, startPoint y: 188, endPoint x: 288, endPoint y: 179, distance: 9.0
click at [291, 189] on div at bounding box center [391, 189] width 322 height 0
click at [202, 92] on button "Grab Withdraw" at bounding box center [207, 91] width 49 height 13
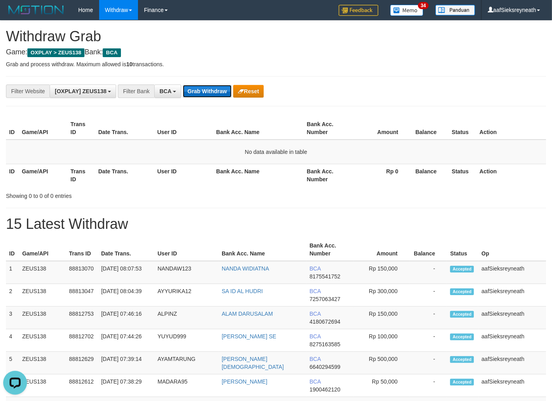
click at [202, 92] on button "Grab Withdraw" at bounding box center [207, 91] width 49 height 13
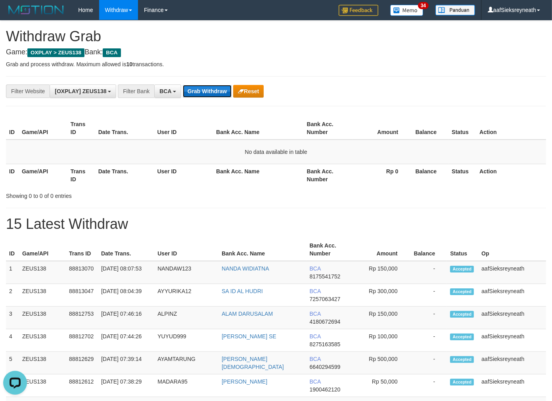
click at [202, 92] on button "Grab Withdraw" at bounding box center [207, 91] width 49 height 13
click at [329, 238] on th "Bank Acc. Number" at bounding box center [329, 249] width 47 height 23
click at [190, 90] on button "Grab Withdraw" at bounding box center [207, 91] width 49 height 13
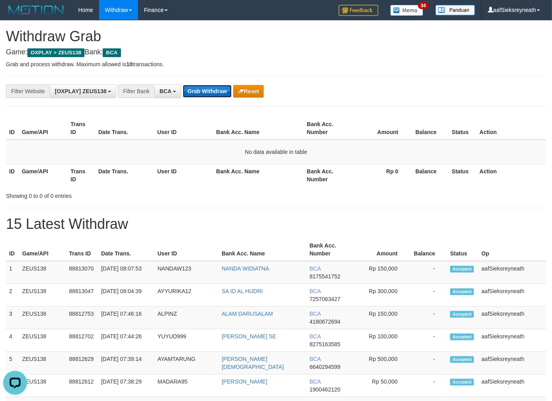
click at [190, 90] on button "Grab Withdraw" at bounding box center [207, 91] width 49 height 13
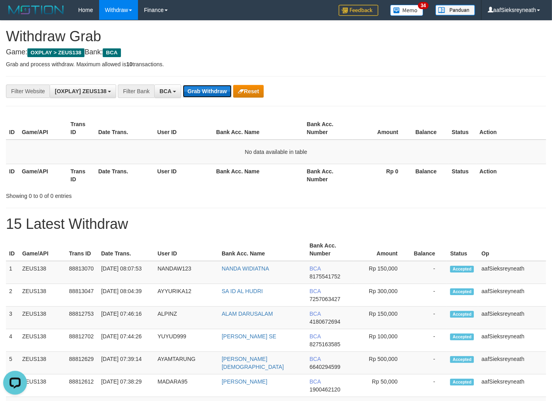
click at [190, 90] on button "Grab Withdraw" at bounding box center [207, 91] width 49 height 13
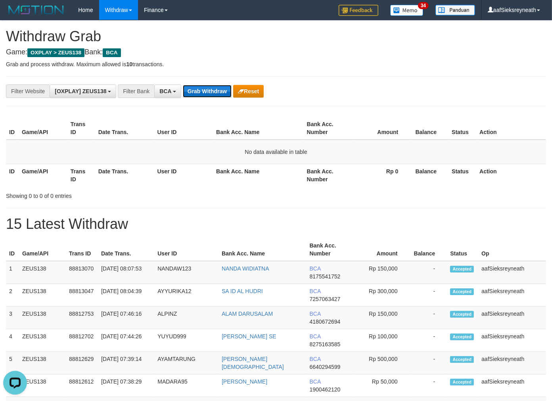
click at [192, 90] on button "Grab Withdraw" at bounding box center [207, 91] width 49 height 13
click at [192, 89] on button "Grab Withdraw" at bounding box center [207, 91] width 49 height 13
click at [201, 87] on button "Grab Withdraw" at bounding box center [207, 91] width 49 height 13
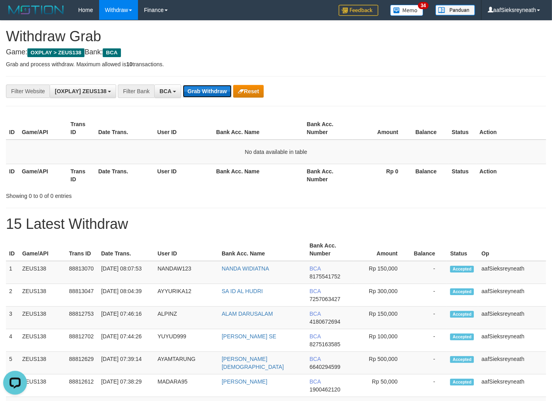
click at [201, 87] on button "Grab Withdraw" at bounding box center [207, 91] width 49 height 13
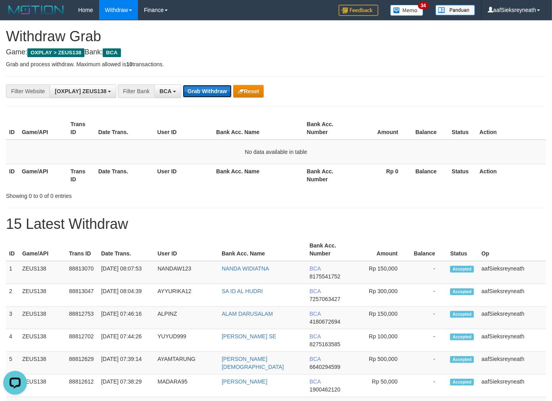
click at [201, 87] on button "Grab Withdraw" at bounding box center [207, 91] width 49 height 13
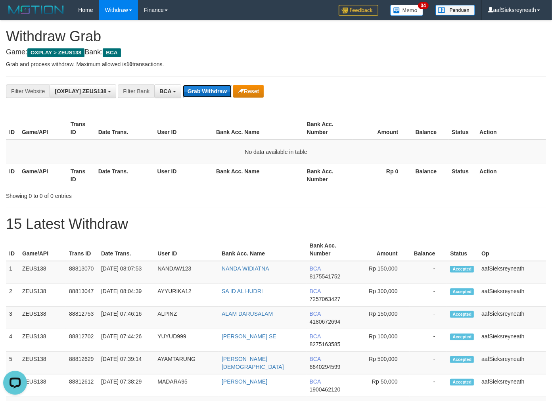
click at [201, 87] on button "Grab Withdraw" at bounding box center [207, 91] width 49 height 13
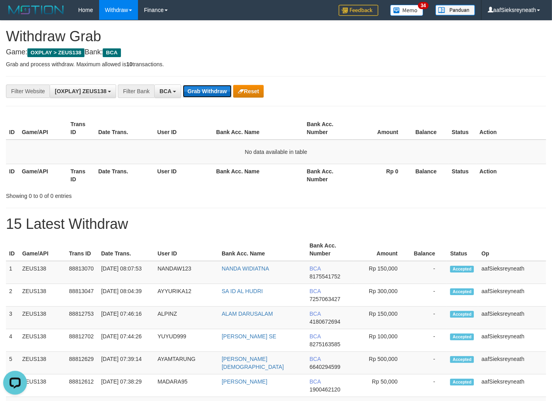
click at [201, 87] on button "Grab Withdraw" at bounding box center [207, 91] width 49 height 13
click at [197, 88] on button "Grab Withdraw" at bounding box center [207, 91] width 49 height 13
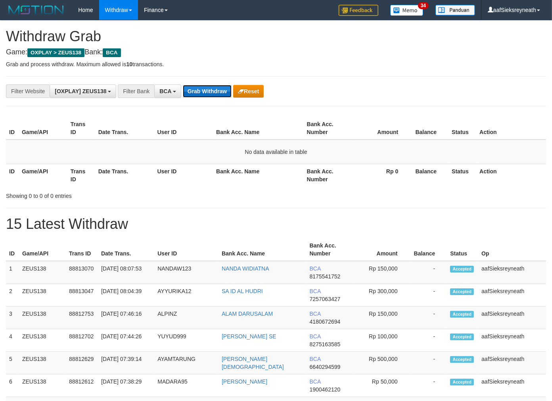
click at [197, 88] on button "Grab Withdraw" at bounding box center [207, 91] width 49 height 13
click at [320, 229] on h1 "15 Latest Withdraw" at bounding box center [276, 224] width 540 height 16
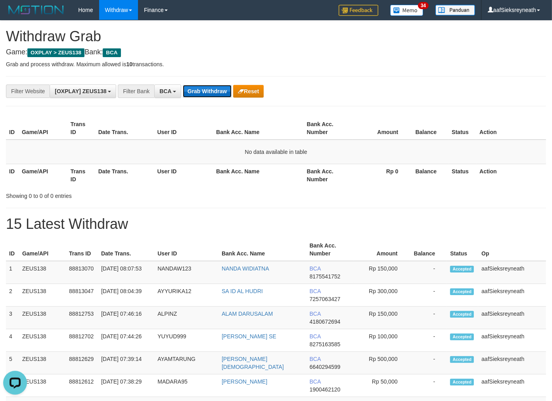
click at [211, 96] on button "Grab Withdraw" at bounding box center [207, 91] width 49 height 13
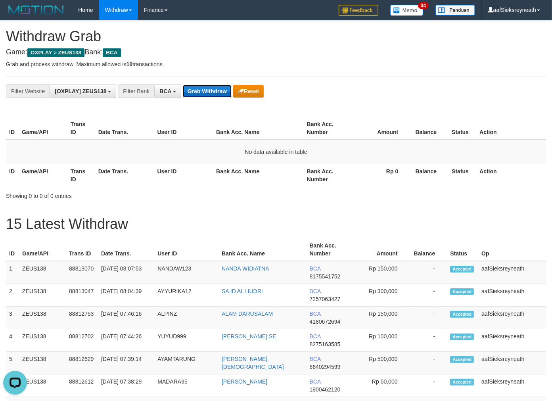
click at [211, 96] on button "Grab Withdraw" at bounding box center [207, 91] width 49 height 13
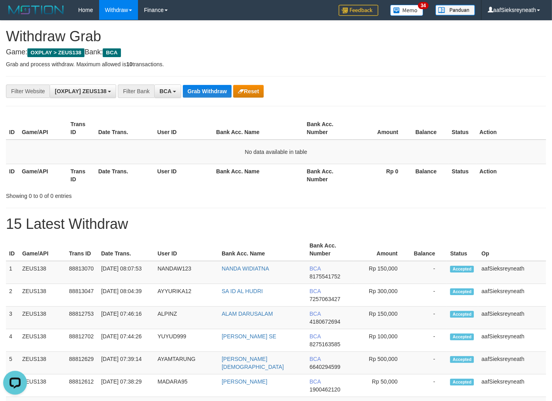
click at [391, 125] on th "Amount" at bounding box center [381, 128] width 58 height 23
click at [209, 92] on button "Grab Withdraw" at bounding box center [207, 91] width 49 height 13
click at [183, 85] on button "Grab Withdraw" at bounding box center [207, 91] width 49 height 13
click at [203, 92] on button "Grab Withdraw" at bounding box center [207, 91] width 49 height 13
click at [183, 85] on button "Grab Withdraw" at bounding box center [207, 91] width 49 height 13
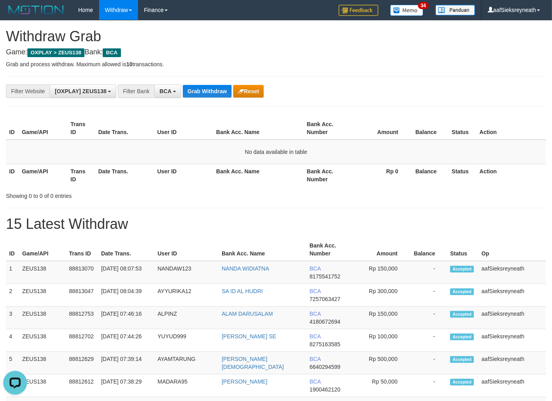
click at [267, 86] on div "**********" at bounding box center [230, 90] width 460 height 13
click at [191, 100] on div "**********" at bounding box center [276, 91] width 540 height 30
click at [196, 92] on button "Grab Withdraw" at bounding box center [207, 91] width 49 height 13
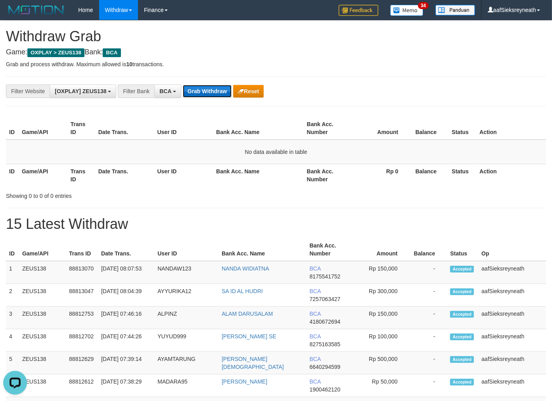
click at [196, 92] on button "Grab Withdraw" at bounding box center [207, 91] width 49 height 13
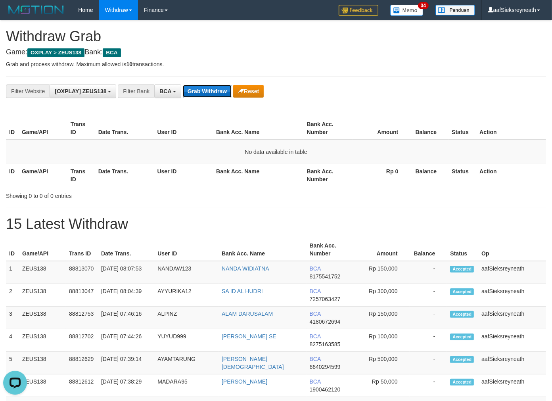
click at [196, 92] on button "Grab Withdraw" at bounding box center [207, 91] width 49 height 13
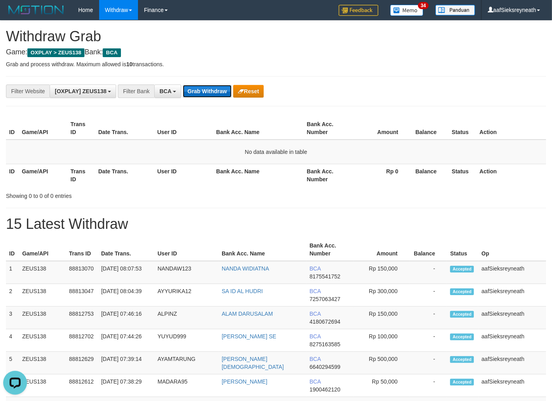
click at [196, 92] on button "Grab Withdraw" at bounding box center [207, 91] width 49 height 13
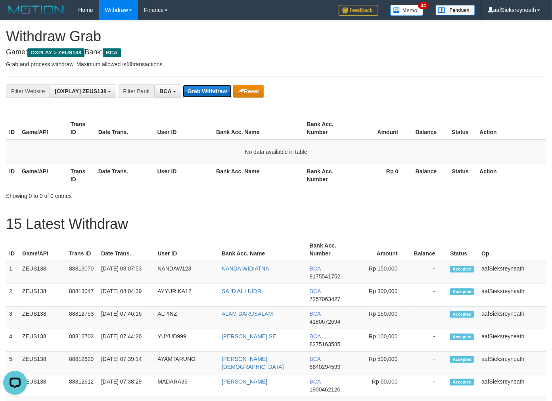
click at [196, 92] on button "Grab Withdraw" at bounding box center [207, 91] width 49 height 13
click at [196, 94] on button "Grab Withdraw" at bounding box center [207, 91] width 49 height 13
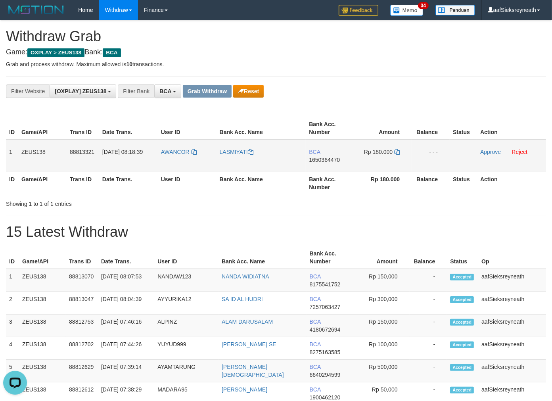
click at [177, 159] on td "AWANCOR" at bounding box center [187, 156] width 59 height 33
copy link "AWANCOR"
click at [177, 159] on td "AWANCOR" at bounding box center [187, 156] width 59 height 33
copy table "Status Action"
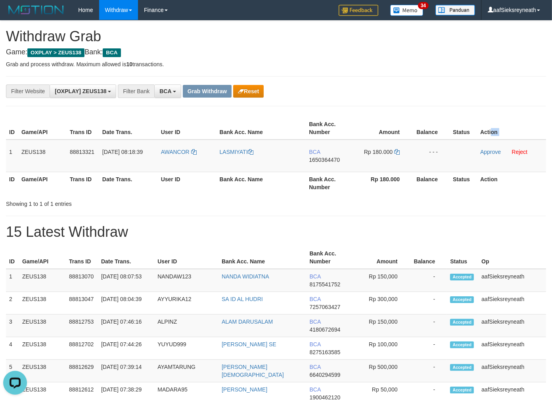
copy table "on"
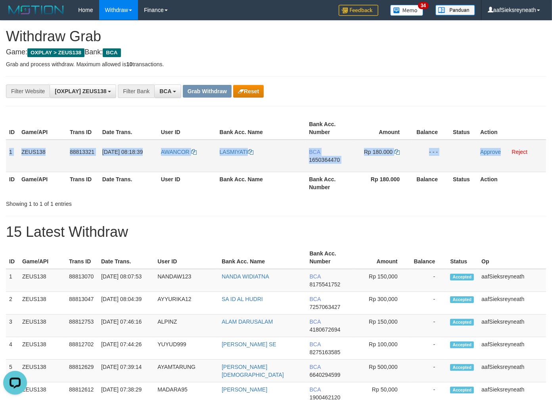
copy tr "1 ZEUS138 88813321 [DATE] 08:18:39 AWANCOR LASMIYATI BCA 1650364470 Rp 180.000 …"
drag, startPoint x: 7, startPoint y: 146, endPoint x: 501, endPoint y: 144, distance: 494.0
click at [501, 144] on tr "1 ZEUS138 88813321 [DATE] 08:18:39 [GEOGRAPHIC_DATA] [GEOGRAPHIC_DATA] BCA 1650…" at bounding box center [276, 156] width 540 height 33
click at [324, 157] on span "1650364470" at bounding box center [324, 160] width 31 height 6
copy tr "1 ZEUS138 88813321 [DATE] 08:18:39 AWANCOR LASMIYATI BCA 1650364470 Rp 180.000 …"
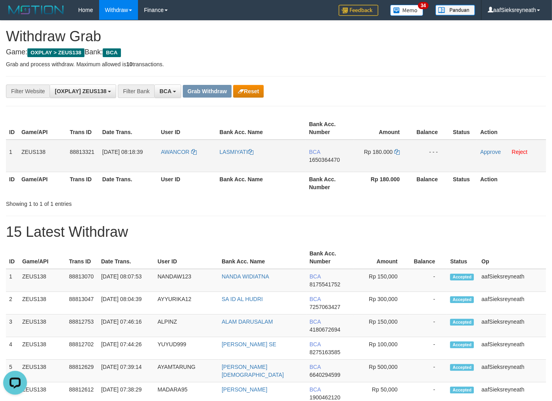
click at [334, 159] on span "1650364470" at bounding box center [324, 160] width 31 height 6
click at [394, 149] on icon at bounding box center [397, 152] width 6 height 6
click at [484, 151] on link "Approve" at bounding box center [490, 152] width 21 height 6
drag, startPoint x: 300, startPoint y: 226, endPoint x: 273, endPoint y: 163, distance: 68.7
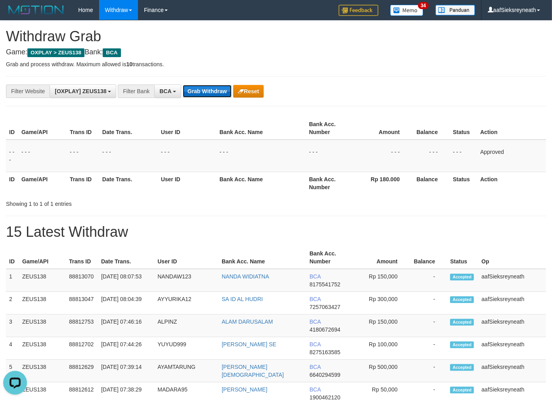
click at [211, 97] on button "Grab Withdraw" at bounding box center [207, 91] width 49 height 13
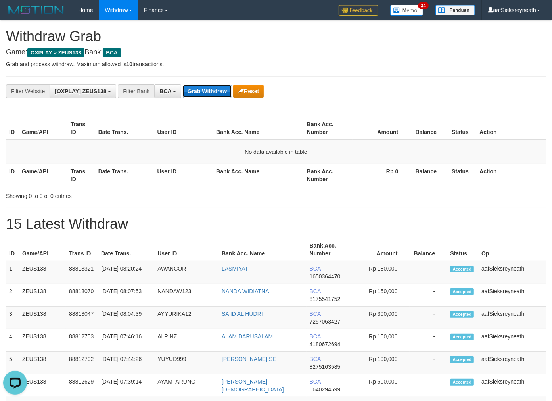
click at [200, 90] on button "Grab Withdraw" at bounding box center [207, 91] width 49 height 13
click at [209, 90] on button "Grab Withdraw" at bounding box center [207, 91] width 49 height 13
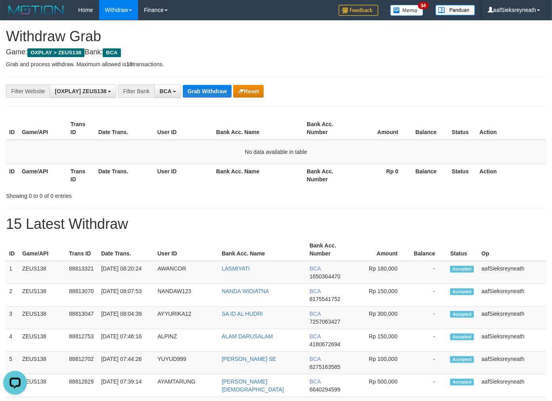
click at [210, 94] on button "Grab Withdraw" at bounding box center [207, 91] width 49 height 13
click at [210, 96] on button "Grab Withdraw" at bounding box center [207, 91] width 49 height 13
click at [257, 190] on div "Showing 0 to 0 of 0 entries" at bounding box center [276, 194] width 552 height 11
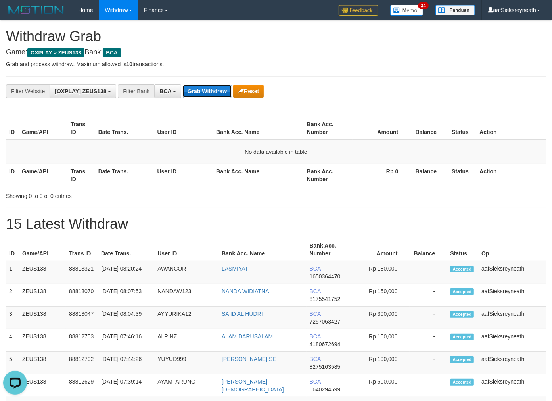
click at [214, 92] on button "Grab Withdraw" at bounding box center [207, 91] width 49 height 13
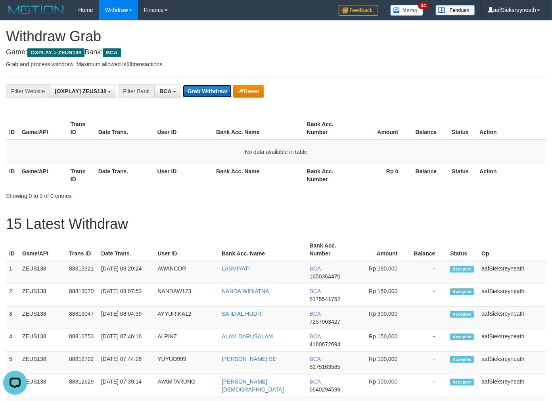
click at [214, 92] on button "Grab Withdraw" at bounding box center [207, 91] width 49 height 13
click at [288, 197] on div "Showing 0 to 0 of 0 entries" at bounding box center [276, 194] width 552 height 11
click at [205, 94] on button "Grab Withdraw" at bounding box center [207, 91] width 49 height 13
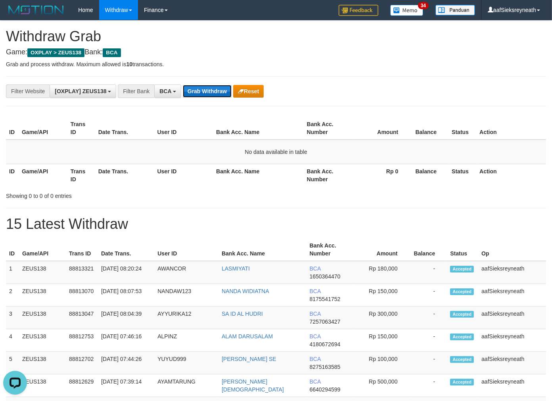
click at [205, 94] on button "Grab Withdraw" at bounding box center [207, 91] width 49 height 13
click at [183, 85] on button "Grab Withdraw" at bounding box center [207, 91] width 49 height 13
click at [205, 94] on button "Grab Withdraw" at bounding box center [207, 91] width 49 height 13
click at [183, 85] on button "Grab Withdraw" at bounding box center [207, 91] width 49 height 13
click at [205, 94] on button "Grab Withdraw" at bounding box center [207, 91] width 49 height 13
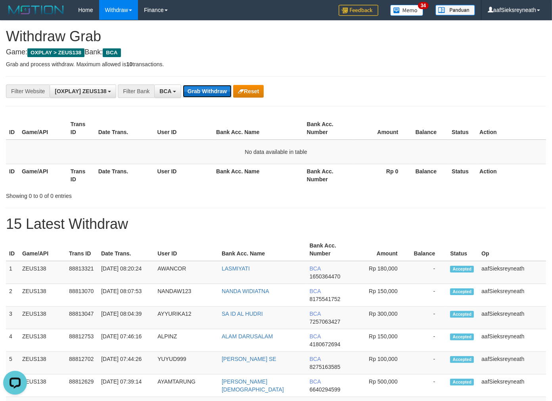
click at [205, 94] on button "Grab Withdraw" at bounding box center [207, 91] width 49 height 13
click at [209, 86] on button "Grab Withdraw" at bounding box center [207, 91] width 49 height 13
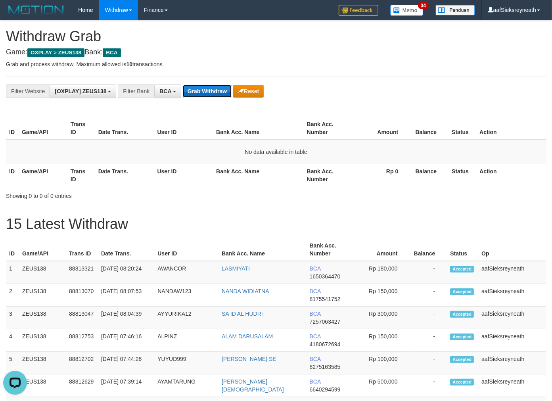
click at [211, 88] on button "Grab Withdraw" at bounding box center [207, 91] width 49 height 13
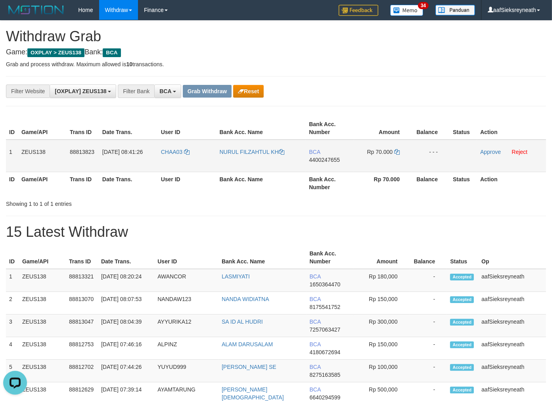
click at [178, 170] on td "CHAA03" at bounding box center [187, 156] width 59 height 33
click at [169, 161] on td "CHAA03" at bounding box center [187, 156] width 59 height 33
copy link "CHAA03"
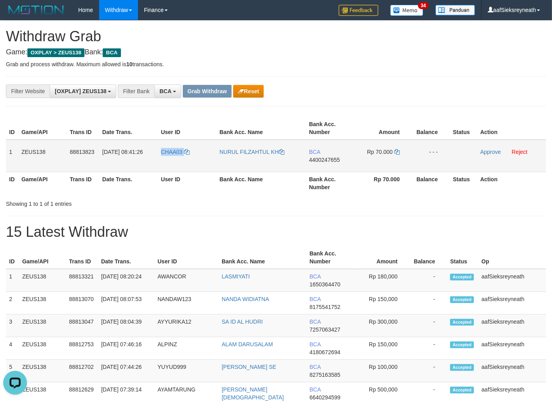
click at [169, 162] on td "CHAA03" at bounding box center [187, 156] width 59 height 33
copy link "CHAA03"
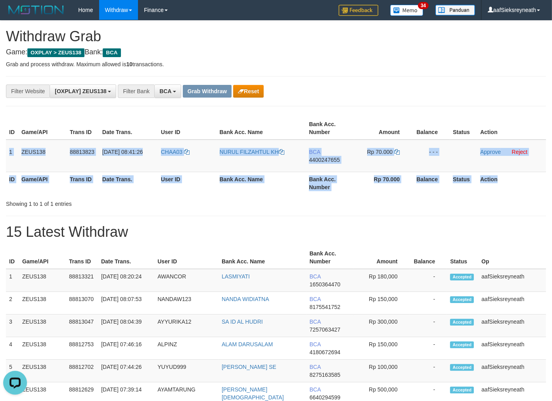
copy table "1 ZEUS138 88813823 30/09/2025 08:41:26 CHAA03 NURUL FILZAHTUL KH BCA 4400247655…"
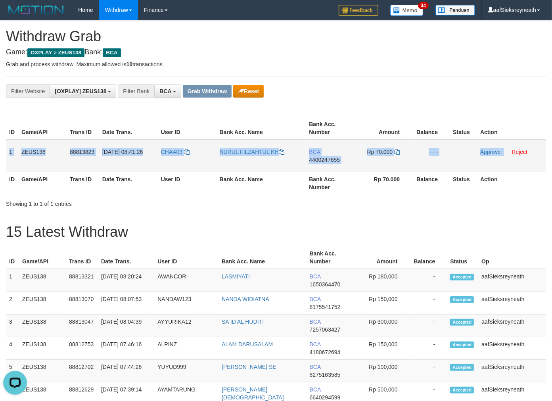
copy tr "1 ZEUS138 88813823 30/09/2025 08:41:26 CHAA03 NURUL FILZAHTUL KH BCA 4400247655…"
drag, startPoint x: 10, startPoint y: 148, endPoint x: 504, endPoint y: 169, distance: 494.9
click at [504, 169] on tr "1 ZEUS138 88813823 30/09/2025 08:41:26 CHAA03 NURUL FILZAHTUL KH BCA 4400247655…" at bounding box center [276, 156] width 540 height 33
click at [337, 160] on span "4400247655" at bounding box center [324, 160] width 31 height 6
copy tr "1 ZEUS138 88813823 30/09/2025 08:41:26 CHAA03 NURUL FILZAHTUL KH BCA 4400247655…"
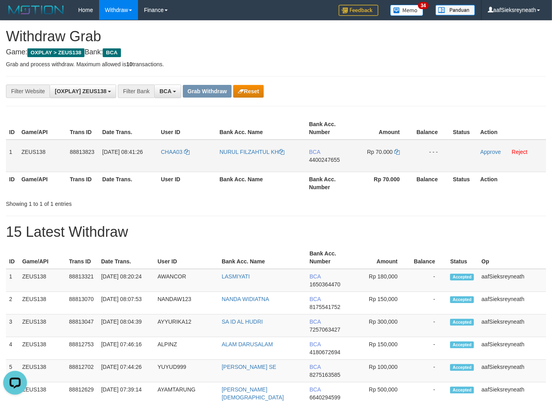
click at [327, 155] on td "BCA 4400247655" at bounding box center [330, 156] width 48 height 33
click at [333, 157] on span "4400247655" at bounding box center [324, 160] width 31 height 6
drag, startPoint x: 334, startPoint y: 158, endPoint x: 365, endPoint y: 155, distance: 30.7
click at [334, 159] on span "4400247655" at bounding box center [324, 160] width 31 height 6
click at [332, 160] on span "4400247655" at bounding box center [324, 160] width 31 height 6
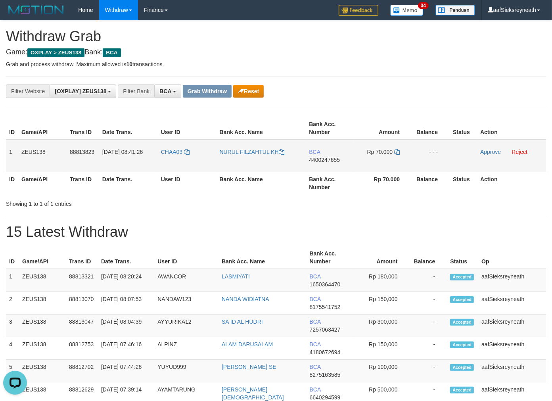
click at [332, 160] on span "4400247655" at bounding box center [324, 160] width 31 height 6
click at [325, 157] on span "4400247655" at bounding box center [324, 160] width 31 height 6
click at [399, 151] on icon at bounding box center [397, 152] width 6 height 6
click at [489, 152] on link "Approve" at bounding box center [490, 152] width 21 height 6
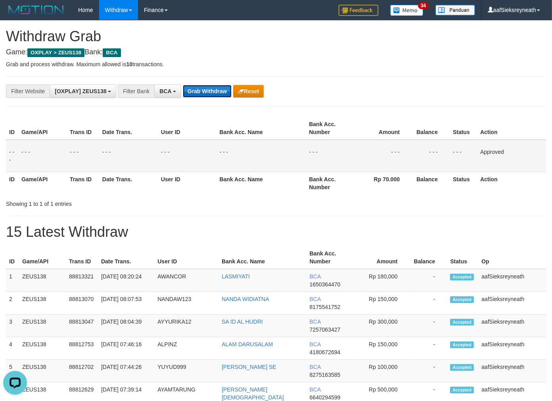
click at [222, 93] on button "Grab Withdraw" at bounding box center [207, 91] width 49 height 13
click at [183, 85] on button "Grab Withdraw" at bounding box center [207, 91] width 49 height 13
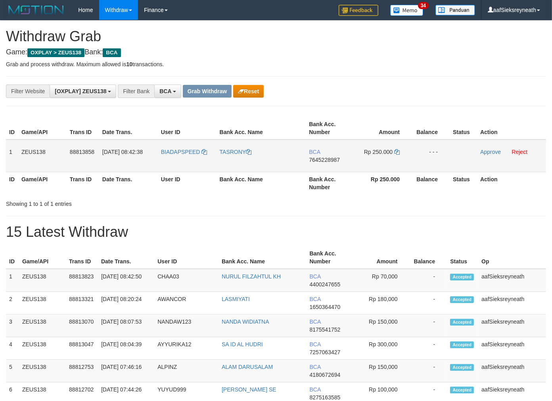
click at [171, 161] on td "BIADAPSPEED" at bounding box center [187, 156] width 59 height 33
copy link "BIADAPSPEED"
copy tr "1 ZEUS138 88813"
copy tr "1 ZEUS138 88813858 30/09/2025 08:42:38 BIADAPSPEED TASRONY BCA 7645228987 Rp 25…"
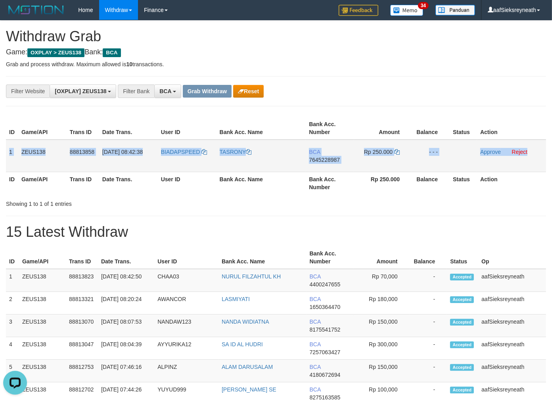
copy tr "1 ZEUS138 88813858 30/09/2025 08:42:38 BIADAPSPEED TASRONY BCA 7645228987 Rp 25…"
drag, startPoint x: 9, startPoint y: 155, endPoint x: 529, endPoint y: 165, distance: 519.9
click at [529, 165] on tr "1 ZEUS138 88813858 30/09/2025 08:42:38 BIADAPSPEED TASRONY BCA 7645228987 Rp 25…" at bounding box center [276, 156] width 540 height 33
click at [316, 157] on span "7645228987" at bounding box center [324, 160] width 31 height 6
copy tr "1 ZEUS138 88813858 30/09/2025 08:42:38 BIADAPSPEED TASRONY BCA 7645228987 Rp 25…"
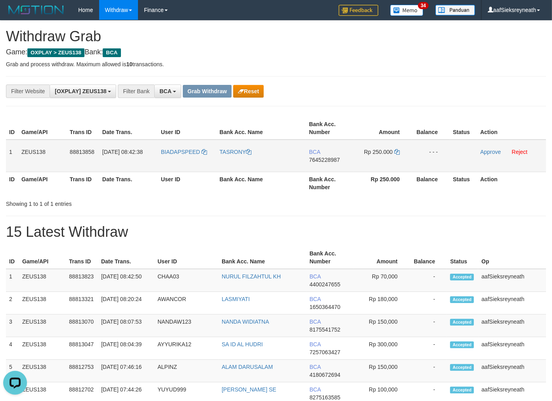
click at [311, 161] on td "BCA 7645228987" at bounding box center [330, 156] width 48 height 33
click at [316, 159] on span "7645228987" at bounding box center [324, 160] width 31 height 6
click at [335, 161] on span "7645228987" at bounding box center [324, 160] width 31 height 6
click at [396, 150] on icon at bounding box center [397, 152] width 6 height 6
click at [493, 153] on link "Approve" at bounding box center [490, 152] width 21 height 6
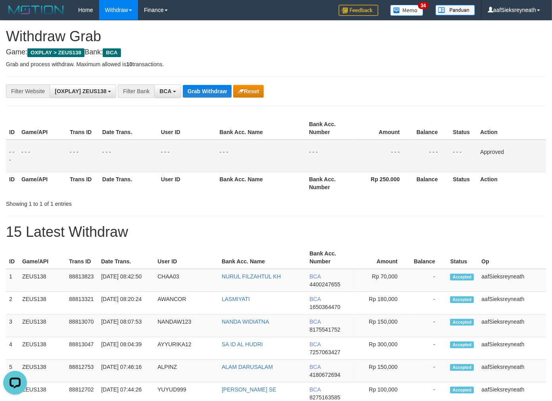
click at [382, 148] on td "- - -" at bounding box center [382, 156] width 57 height 33
click at [188, 91] on button "Grab Withdraw" at bounding box center [207, 91] width 49 height 13
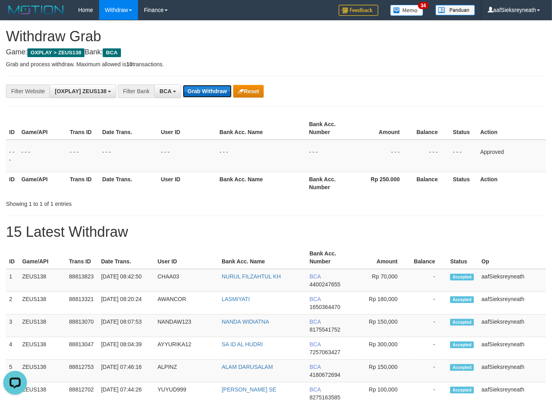
click at [188, 91] on button "Grab Withdraw" at bounding box center [207, 91] width 49 height 13
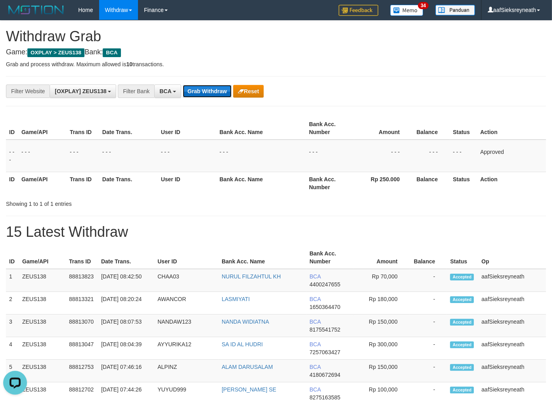
click at [188, 91] on button "Grab Withdraw" at bounding box center [207, 91] width 49 height 13
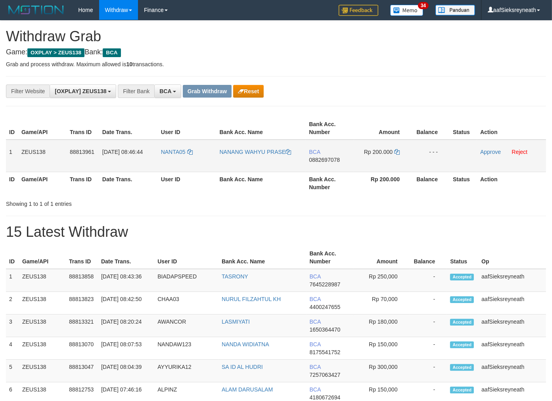
click at [180, 170] on td "NANTA05" at bounding box center [187, 156] width 59 height 33
click at [175, 161] on td "NANTA05" at bounding box center [187, 156] width 59 height 33
copy link "NANTA05"
click at [175, 161] on td "NANTA05" at bounding box center [187, 156] width 59 height 33
copy link "NANTA05"
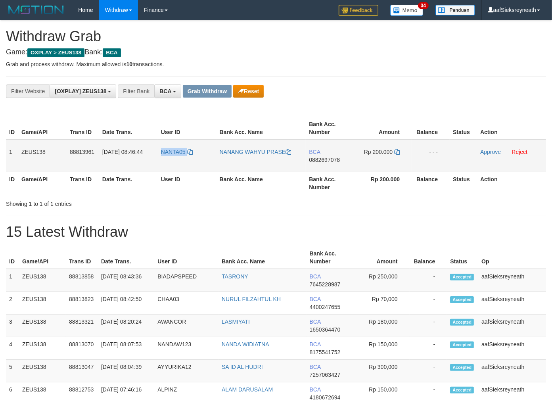
click at [175, 161] on td "NANTA05" at bounding box center [187, 156] width 59 height 33
copy tr "1 ZEUS138 88813961 [DATE] 08:46:44 NANTA05 NANANG WAHYU PRASE BCA 0882697078 Rp…"
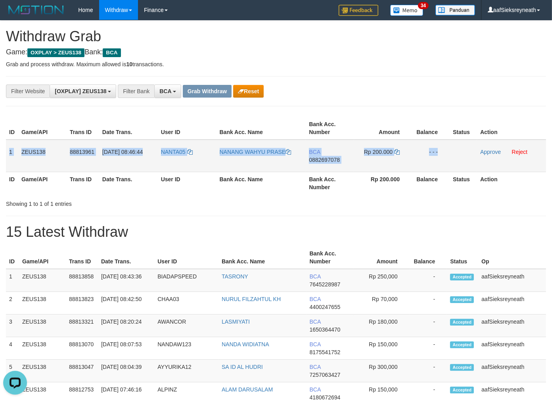
copy tr "1 ZEUS138 88813961 [DATE] 08:46:44 NANTA05 NANANG WAHYU PRASE BCA 0882697078 Rp…"
drag, startPoint x: 10, startPoint y: 149, endPoint x: 459, endPoint y: 151, distance: 449.2
click at [459, 151] on tr "1 ZEUS138 88813961 [DATE] 08:46:44 NANTA05 [PERSON_NAME] BCA 0882697078 Rp 200.…" at bounding box center [276, 156] width 540 height 33
click at [316, 161] on span "0882697078" at bounding box center [324, 160] width 31 height 6
copy tr "1 ZEUS138 88813961 [DATE] 08:46:44 NANTA05 NANANG WAHYU PRASE BCA 0882697078 Rp…"
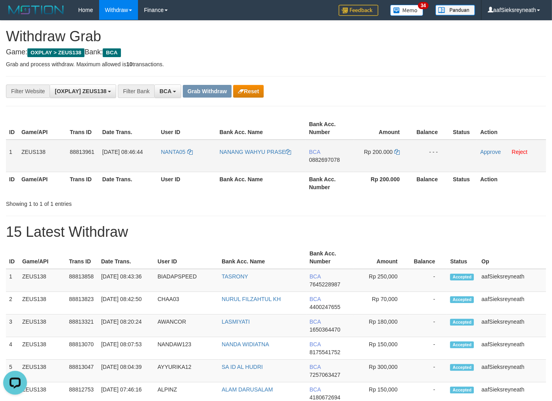
click at [324, 159] on span "0882697078" at bounding box center [324, 160] width 31 height 6
click at [398, 153] on icon at bounding box center [397, 152] width 6 height 6
click at [490, 149] on link "Approve" at bounding box center [490, 152] width 21 height 6
click at [205, 93] on button "Grab Withdraw" at bounding box center [207, 91] width 49 height 13
click at [183, 85] on button "Grab Withdraw" at bounding box center [207, 91] width 49 height 13
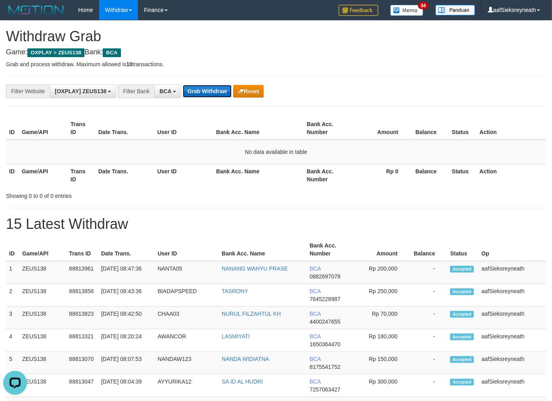
click at [216, 88] on button "Grab Withdraw" at bounding box center [207, 91] width 49 height 13
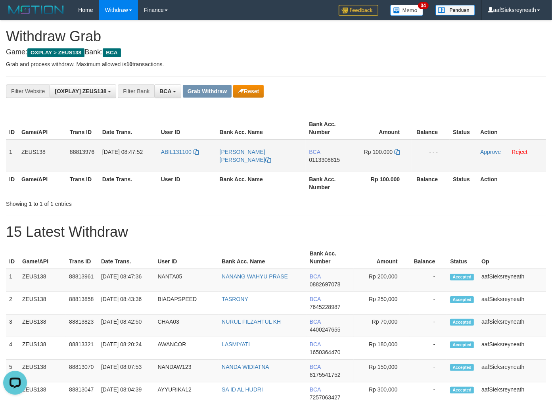
click at [179, 156] on td "ABIL131100" at bounding box center [187, 156] width 59 height 33
click at [179, 159] on td "ABIL131100" at bounding box center [187, 156] width 59 height 33
copy link "ABIL131100"
copy table "Action"
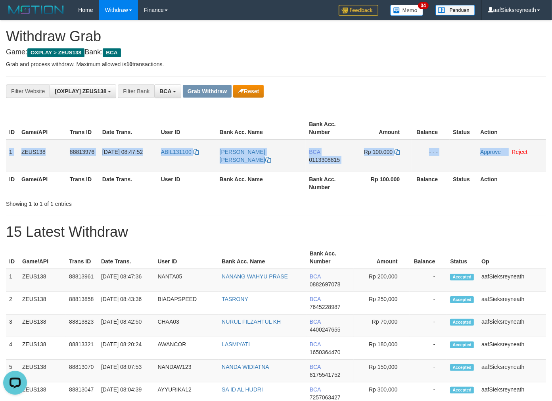
copy tr "1 ZEUS138 88813976 30/09/2025 08:47:52 ABIL131100 AHMAD RIFQI NABILA BCA 011330…"
drag, startPoint x: 8, startPoint y: 149, endPoint x: 508, endPoint y: 142, distance: 499.6
click at [508, 142] on tr "1 ZEUS138 88813976 30/09/2025 08:47:52 ABIL131100 AHMAD RIFQI NABILA BCA 011330…" at bounding box center [276, 156] width 540 height 33
click at [337, 162] on td "BCA 0113308815" at bounding box center [330, 156] width 48 height 33
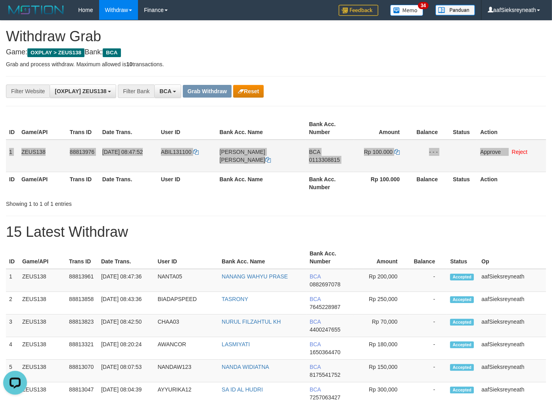
click at [329, 159] on span "0113308815" at bounding box center [324, 160] width 31 height 6
copy tr "1 ZEUS138 88813976 30/09/2025 08:47:52 ABIL131100 AHMAD RIFQI NABILA BCA 011330…"
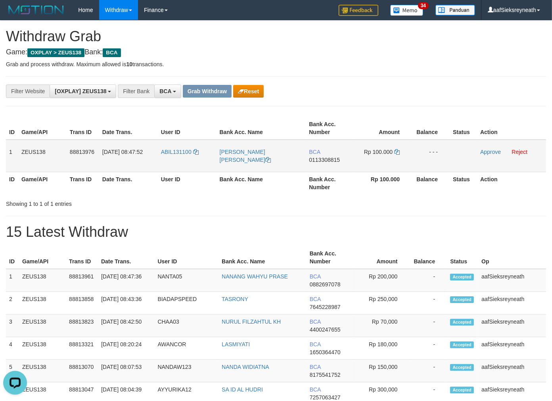
click at [332, 159] on span "0113308815" at bounding box center [324, 160] width 31 height 6
click at [396, 151] on icon at bounding box center [397, 152] width 6 height 6
click at [488, 147] on td "Approve Reject" at bounding box center [511, 156] width 69 height 33
click at [488, 149] on link "Approve" at bounding box center [490, 152] width 21 height 6
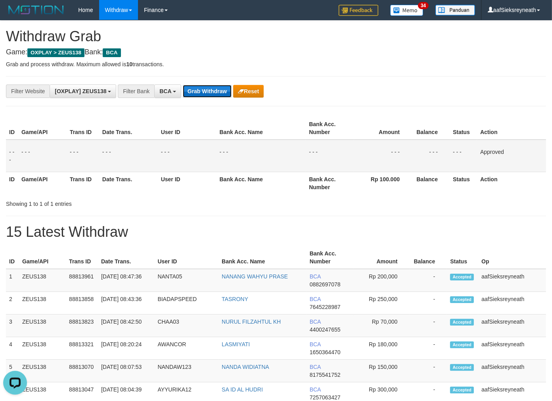
click at [230, 92] on button "Grab Withdraw" at bounding box center [207, 91] width 49 height 13
click at [183, 85] on button "Grab Withdraw" at bounding box center [207, 91] width 49 height 13
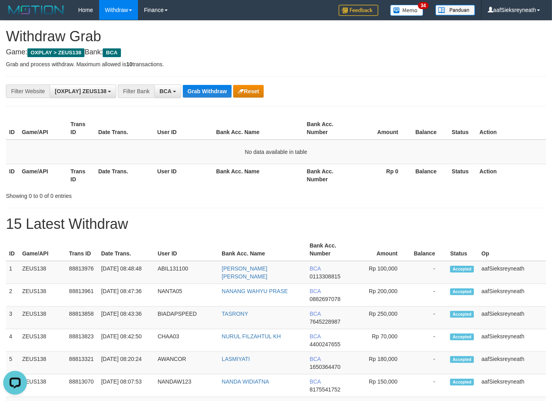
drag, startPoint x: 312, startPoint y: 107, endPoint x: 231, endPoint y: 106, distance: 80.9
click at [204, 77] on div "**********" at bounding box center [276, 91] width 540 height 30
click at [197, 98] on div "**********" at bounding box center [276, 91] width 540 height 30
click at [199, 96] on button "Grab Withdraw" at bounding box center [207, 91] width 49 height 13
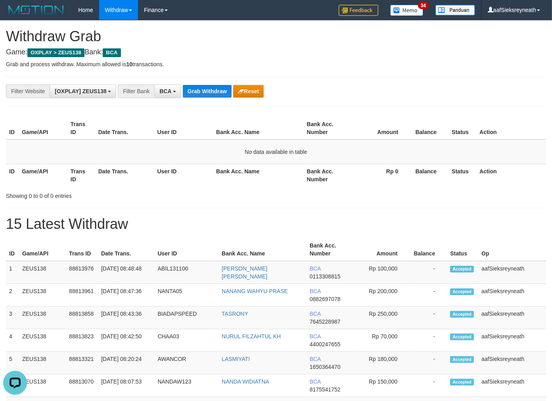
drag, startPoint x: 295, startPoint y: 218, endPoint x: 283, endPoint y: 231, distance: 16.8
click at [295, 218] on h1 "15 Latest Withdraw" at bounding box center [276, 224] width 540 height 16
